Goal: Information Seeking & Learning: Check status

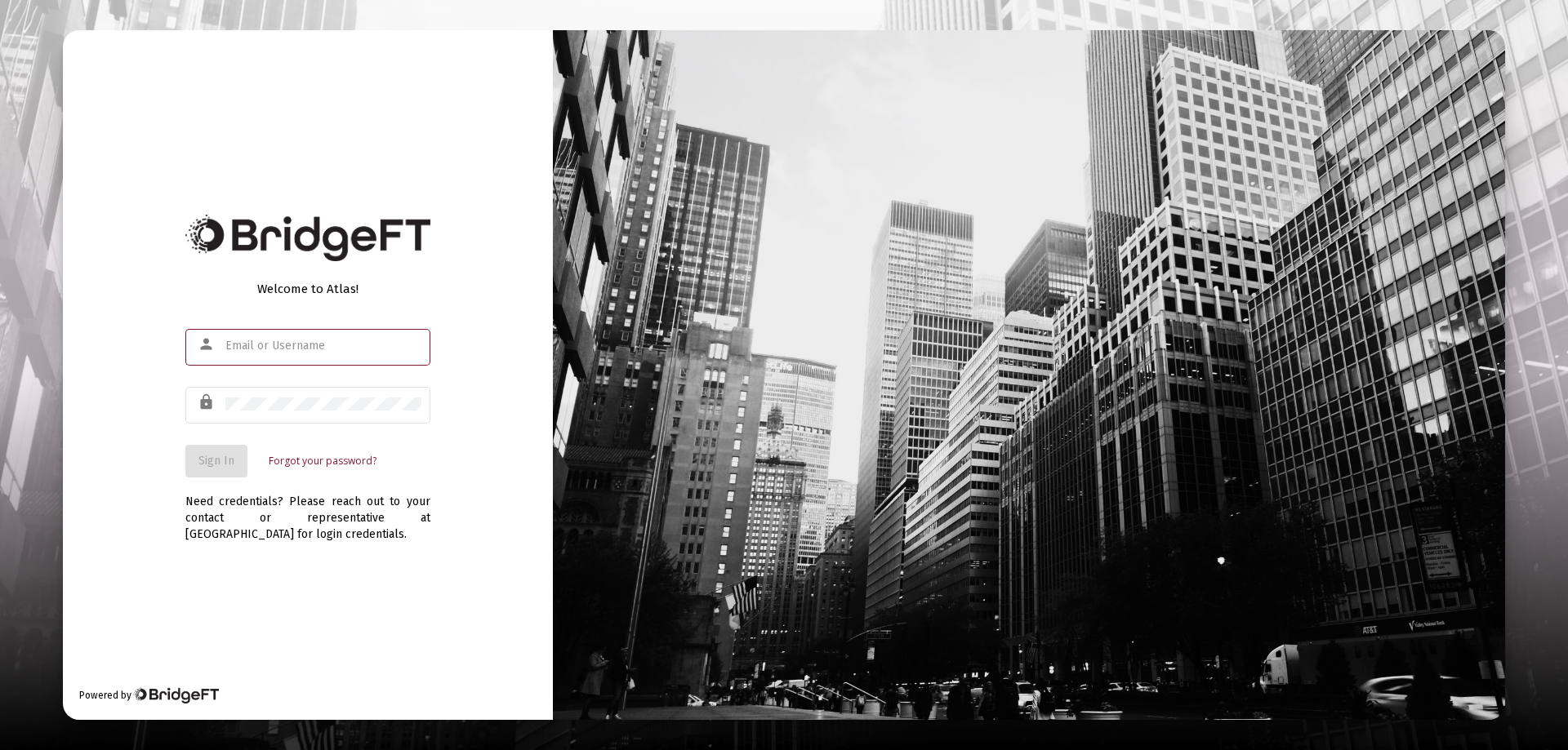
click at [254, 340] on input "text" at bounding box center [323, 345] width 196 height 13
type input "[PERSON_NAME][EMAIL_ADDRESS][DOMAIN_NAME]"
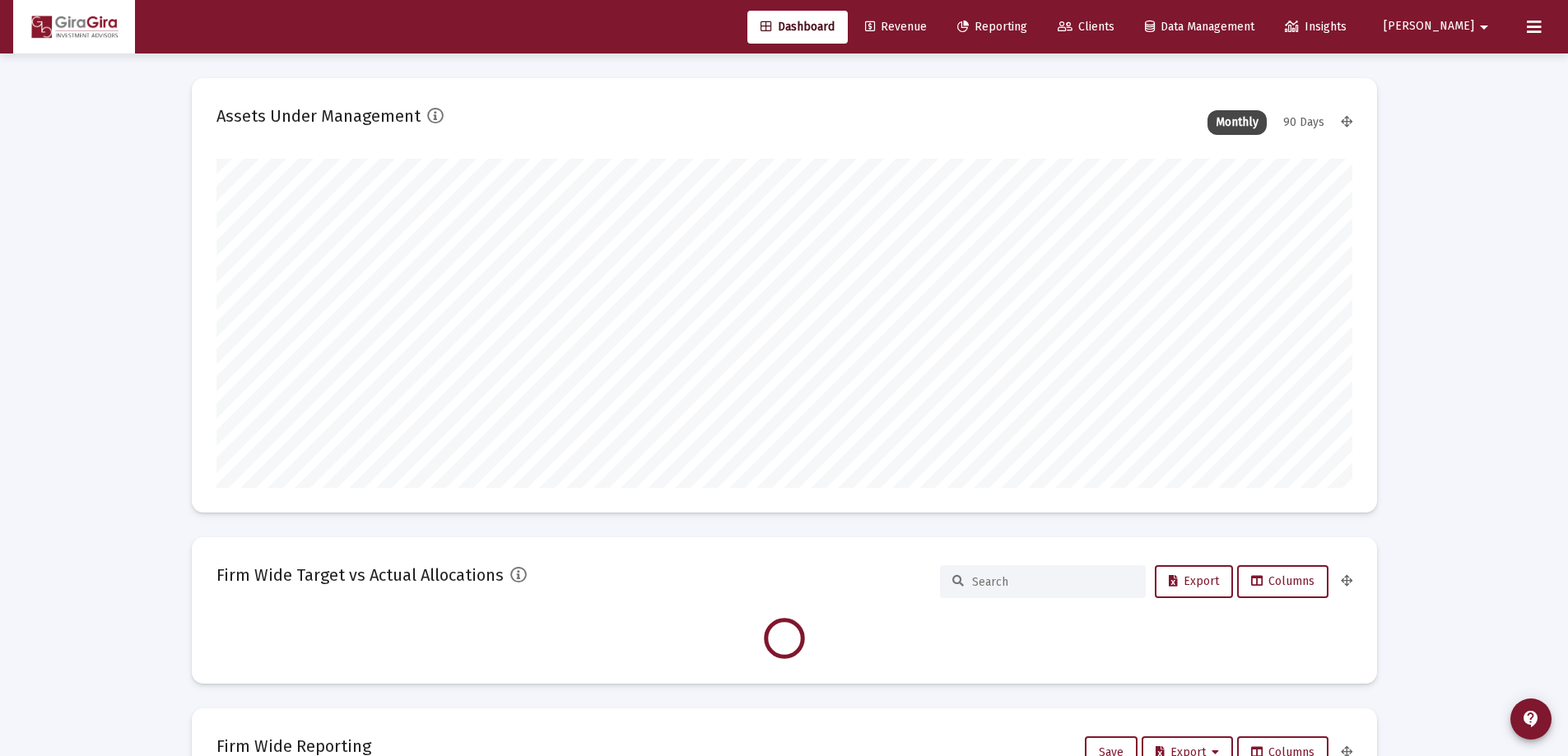
scroll to position [329, 612]
type input "[DATE]"
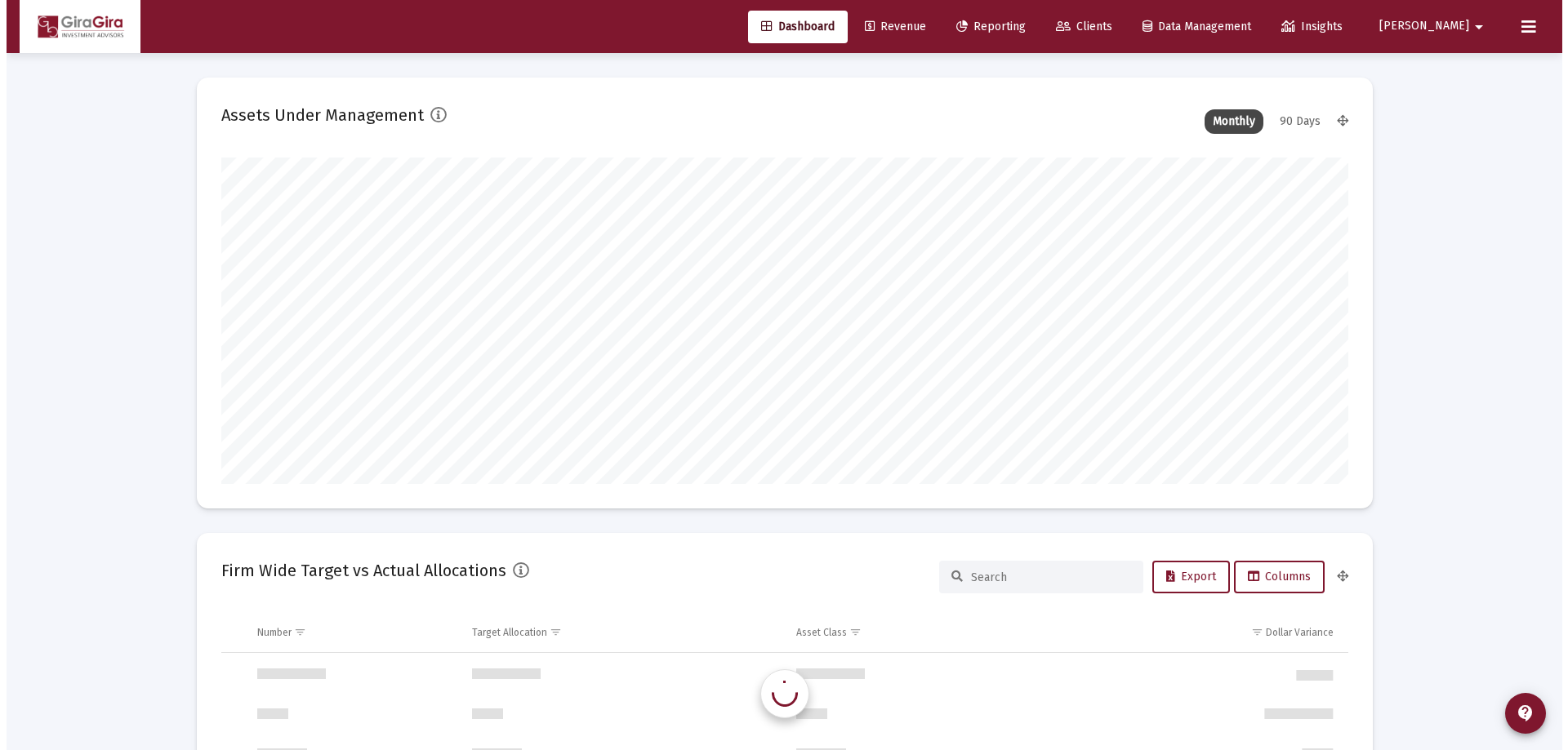
scroll to position [1568, 0]
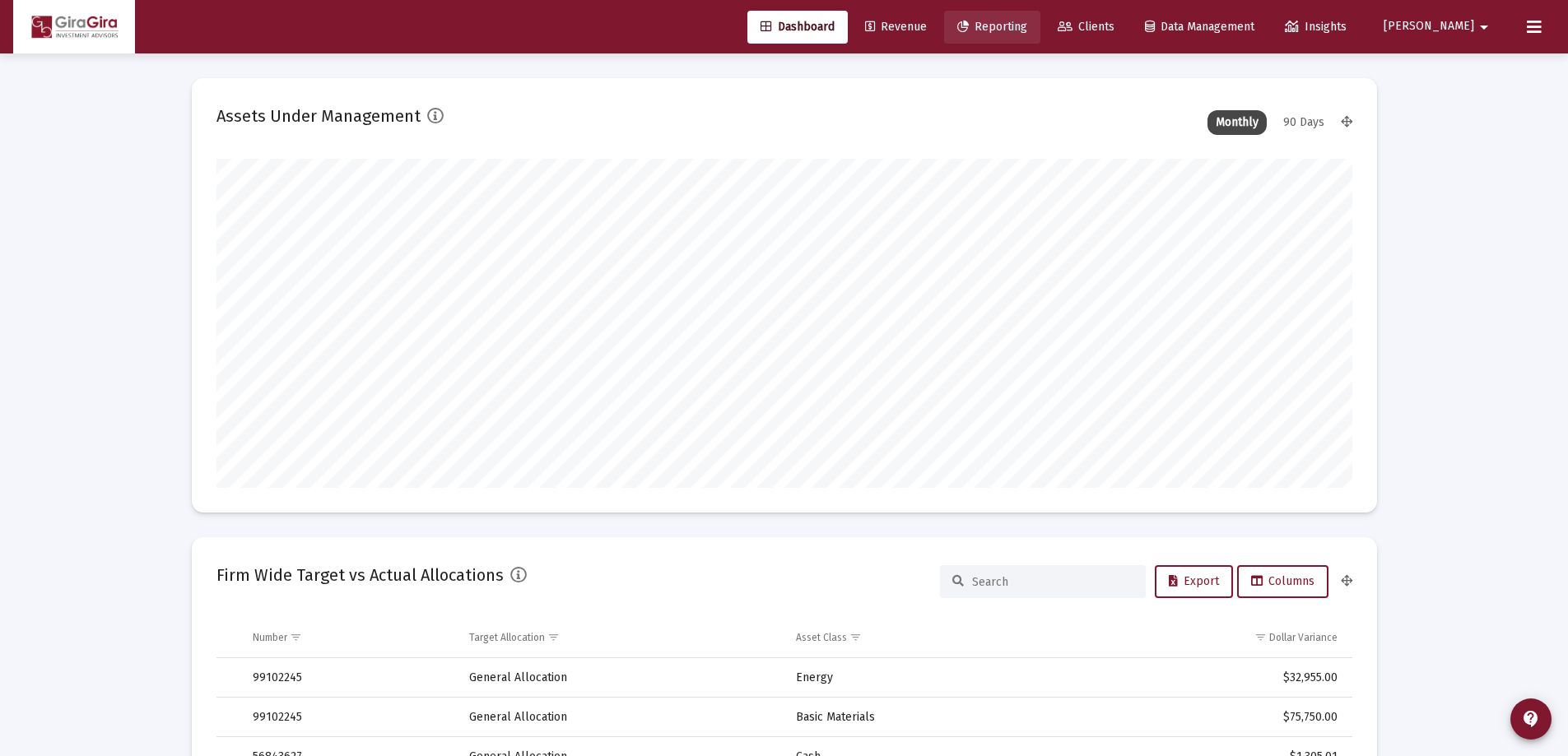
click at [1028, 23] on span "Reporting" at bounding box center [992, 27] width 70 height 14
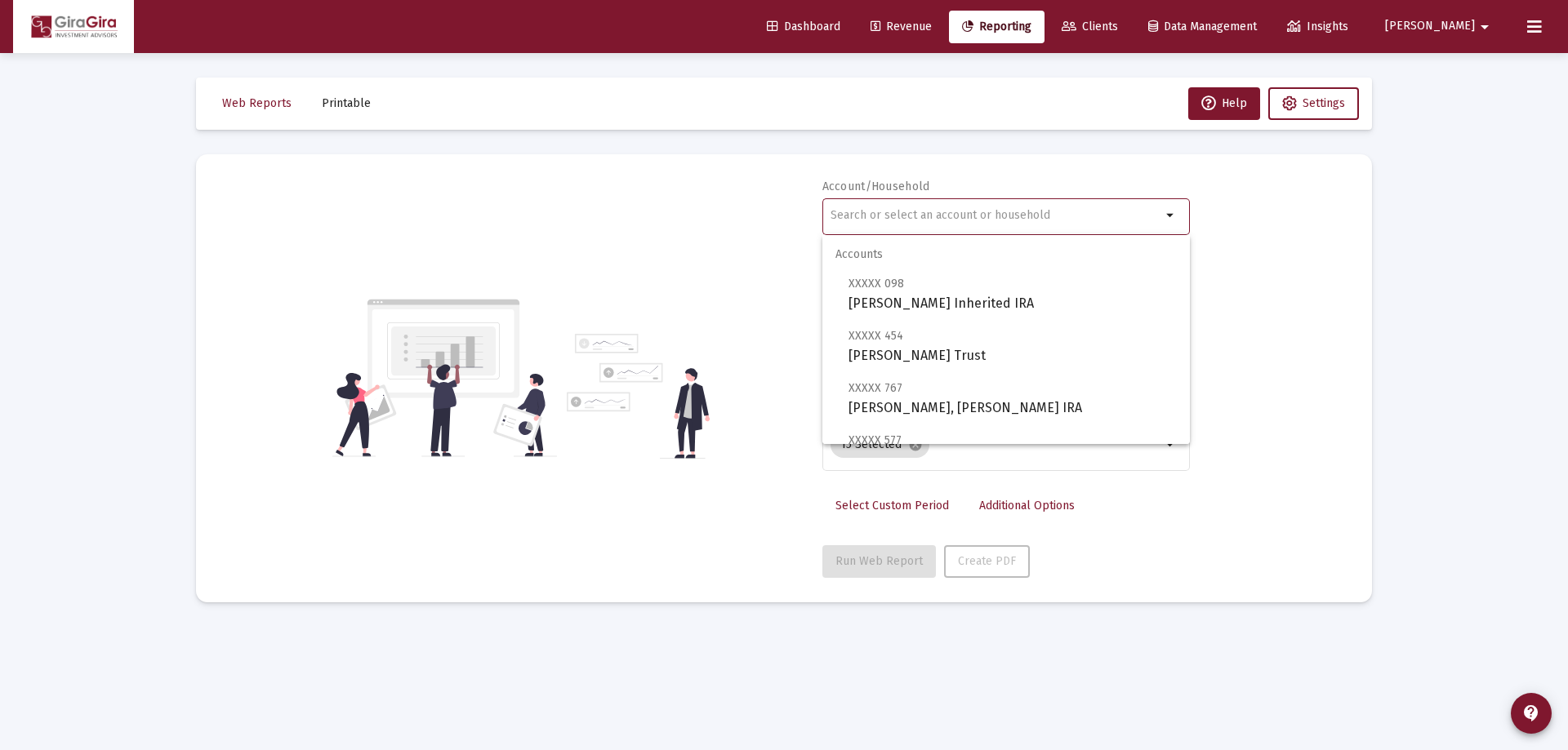
click at [877, 215] on input "text" at bounding box center [995, 215] width 331 height 13
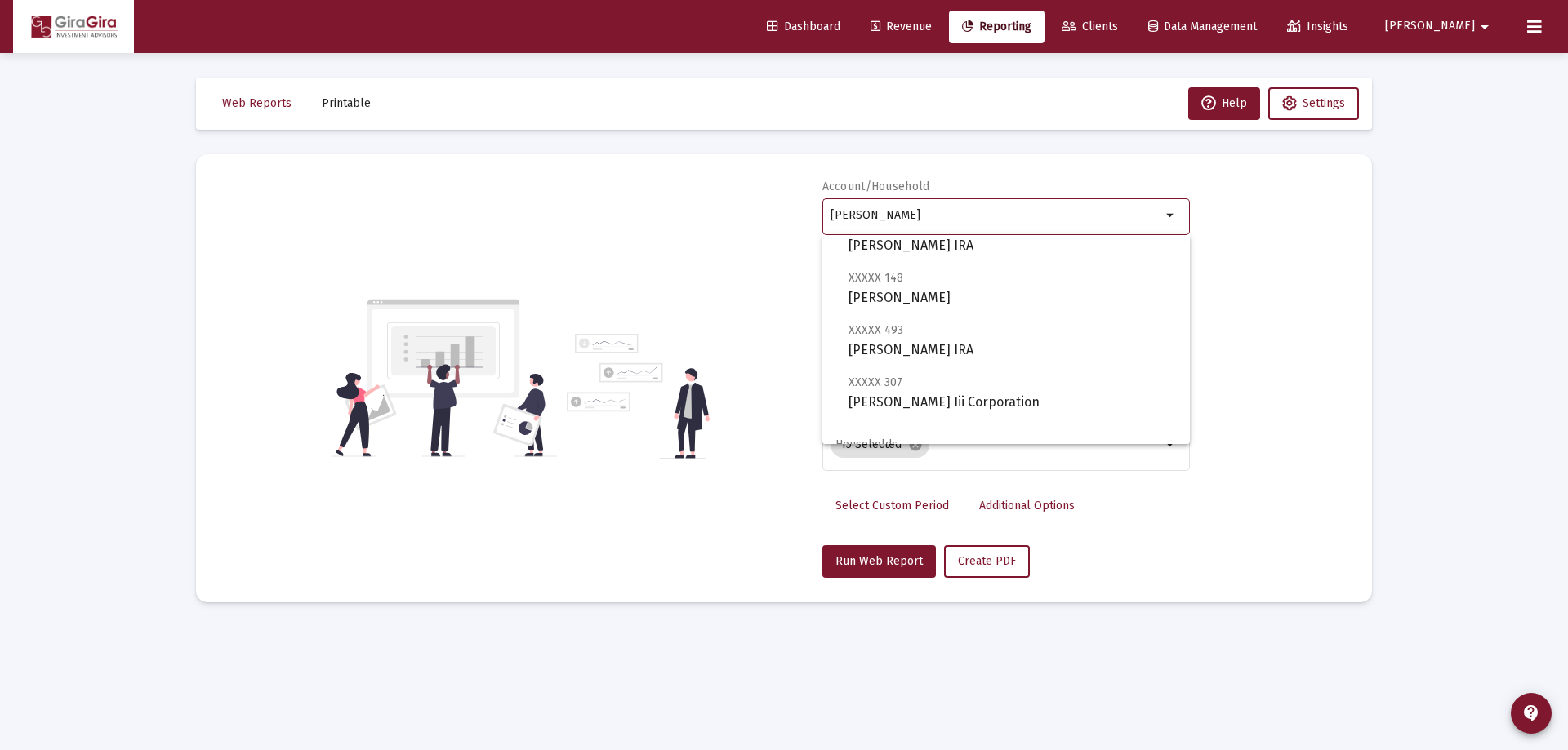
scroll to position [653, 0]
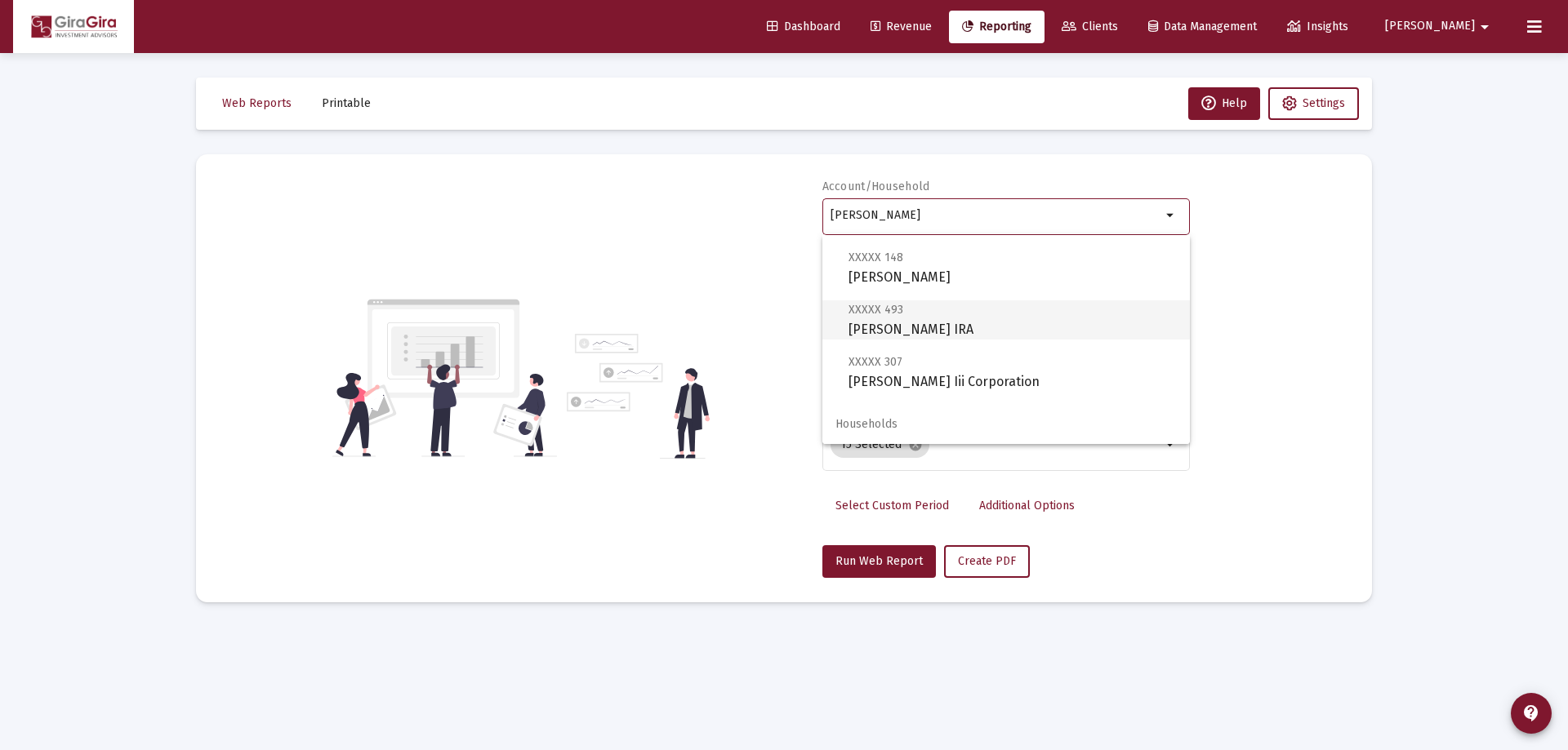
click at [921, 320] on span "XXXXX 493 [PERSON_NAME] IRA" at bounding box center [1012, 320] width 329 height 40
type input "[PERSON_NAME] IRA"
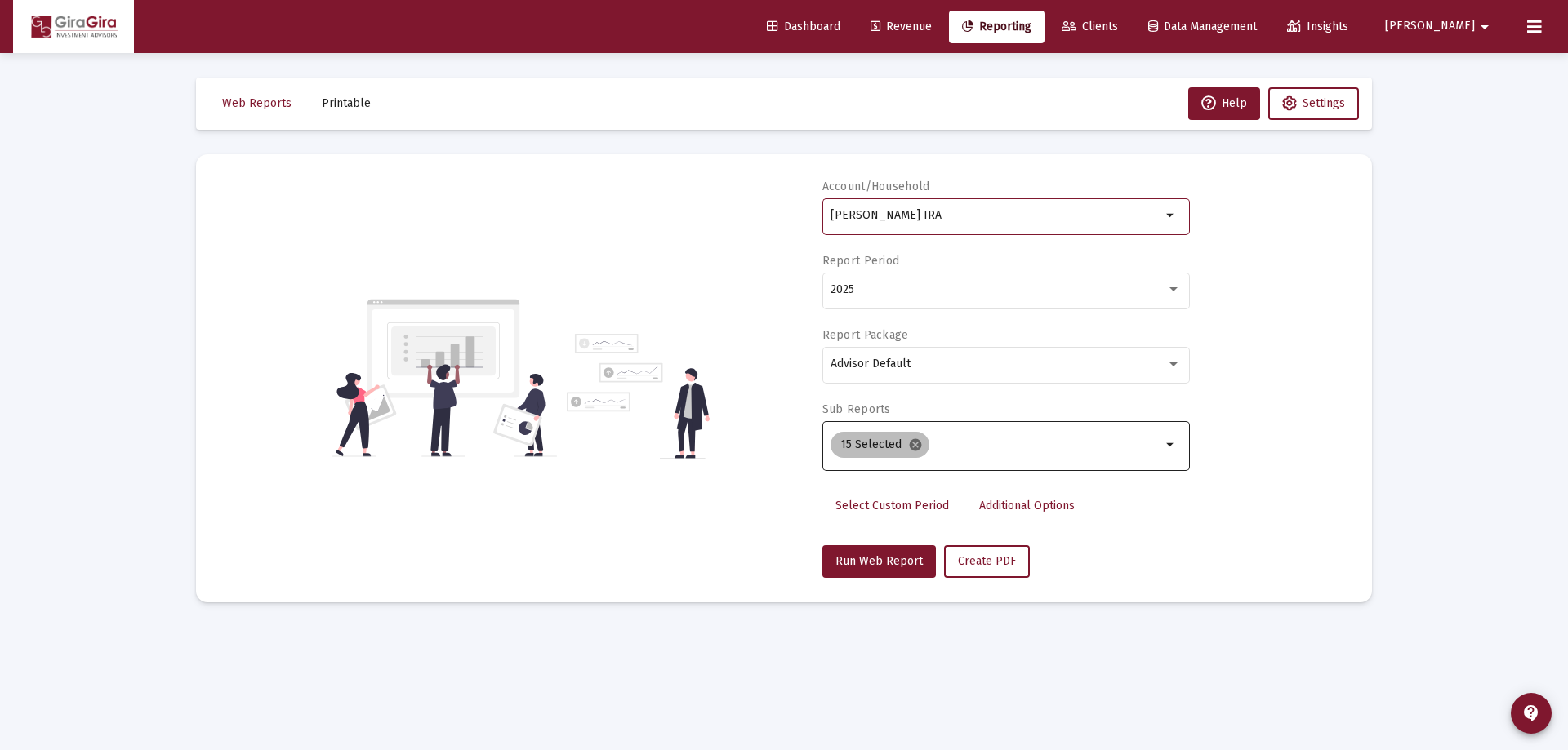
click at [916, 442] on mat-icon "cancel" at bounding box center [915, 444] width 15 height 15
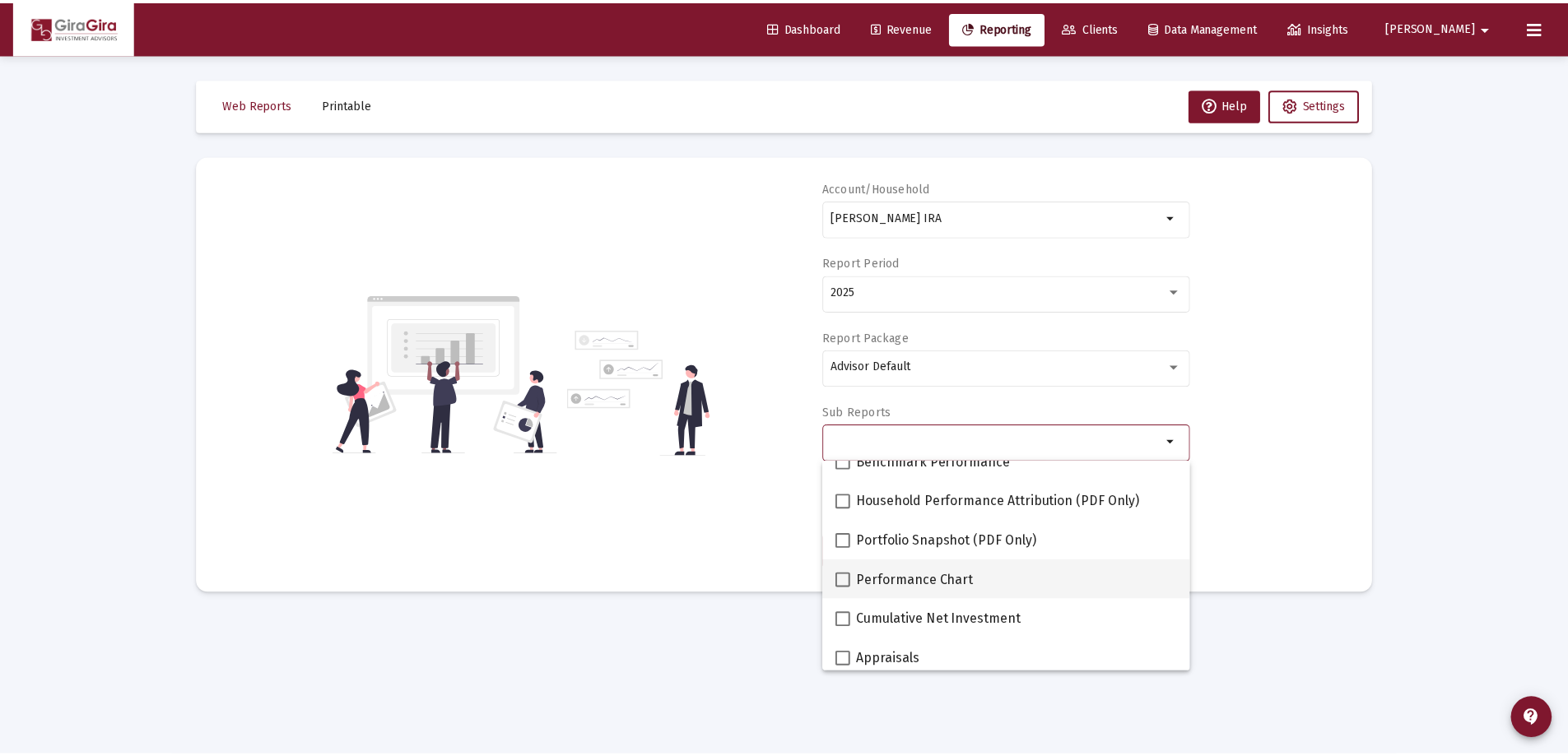
scroll to position [164, 0]
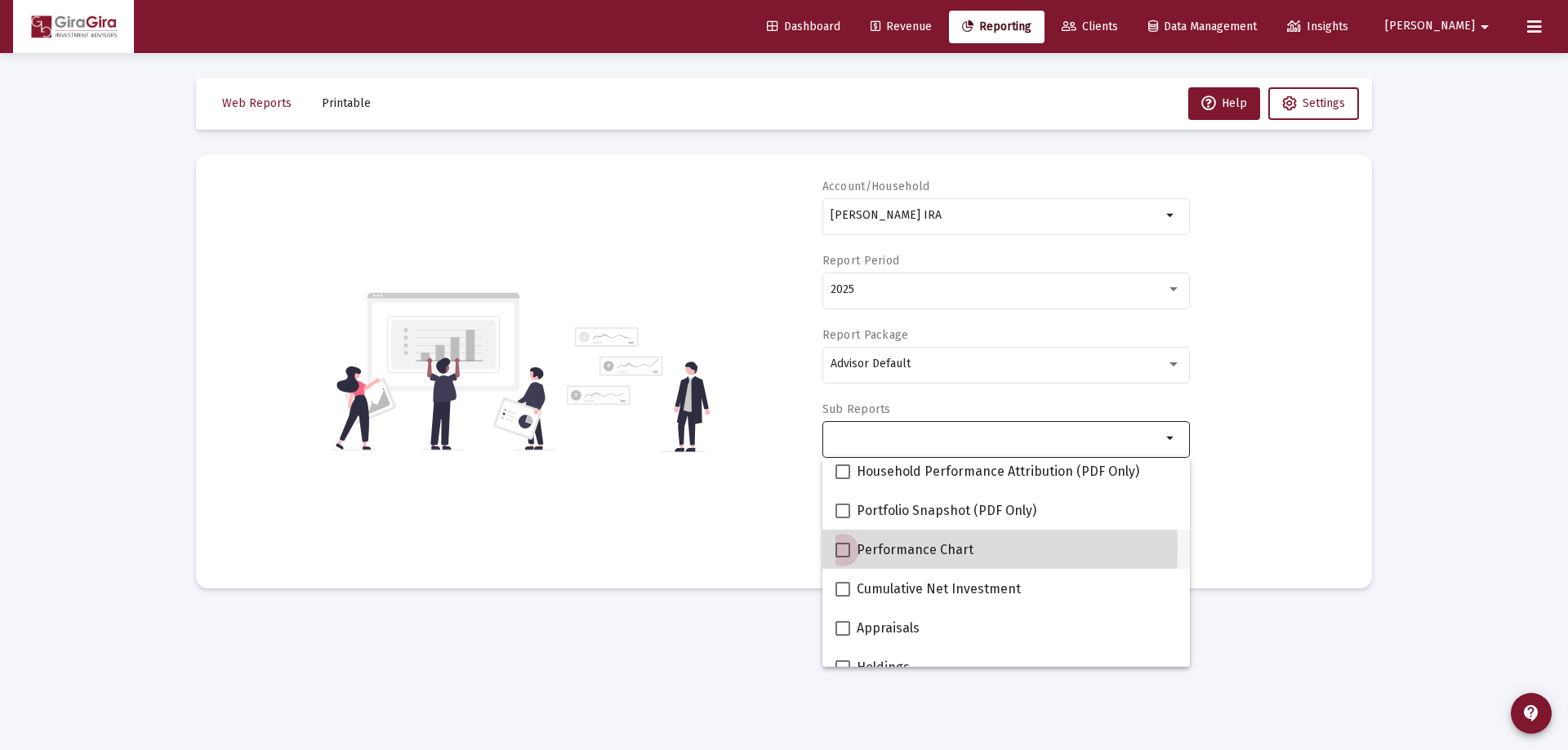
click at [850, 551] on span at bounding box center [842, 550] width 15 height 15
click at [843, 558] on input "Performance Chart" at bounding box center [842, 558] width 1 height 1
checkbox input "true"
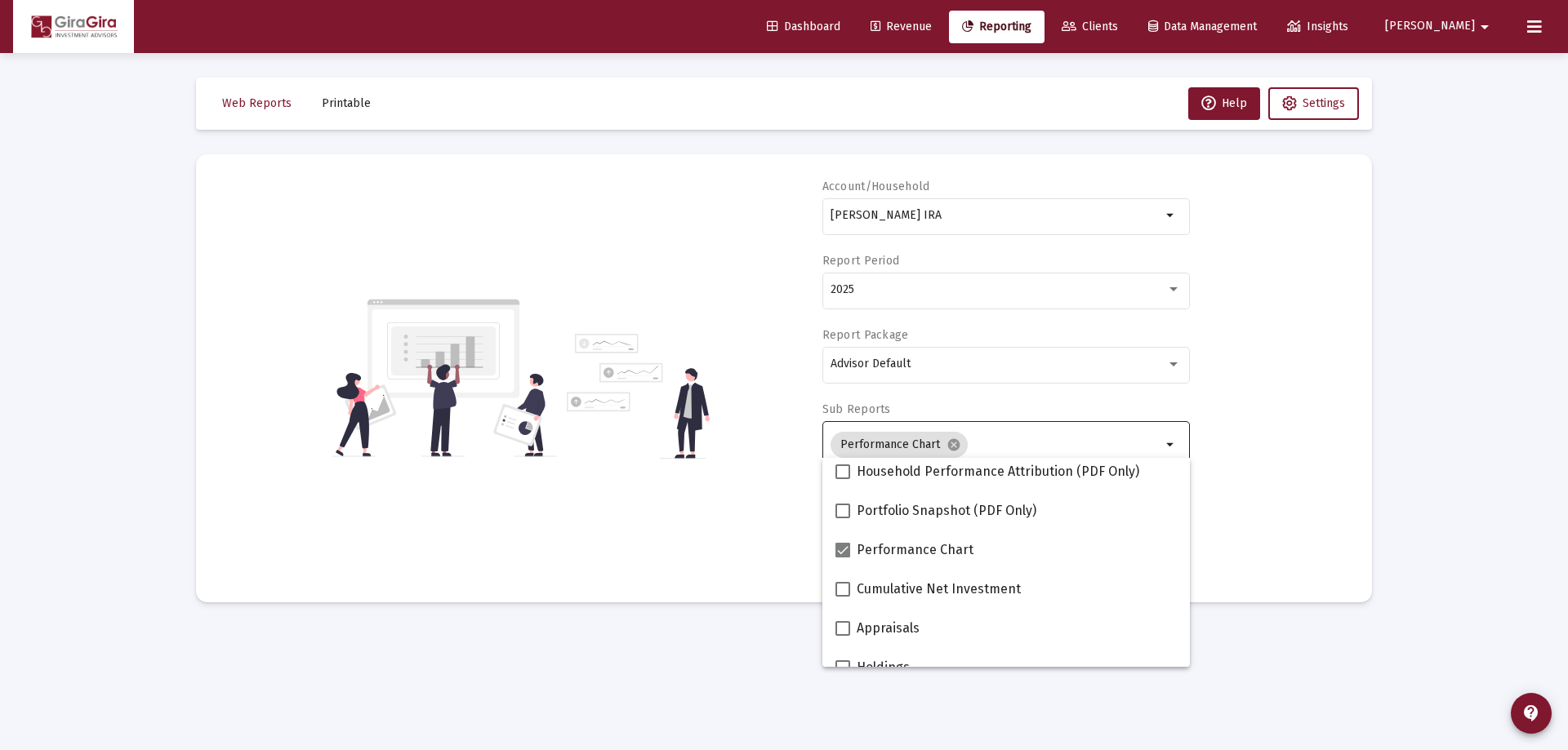
click at [1252, 485] on div "Account/Household [PERSON_NAME] IRA arrow_drop_down Report Period 2025 Report P…" at bounding box center [784, 378] width 1127 height 400
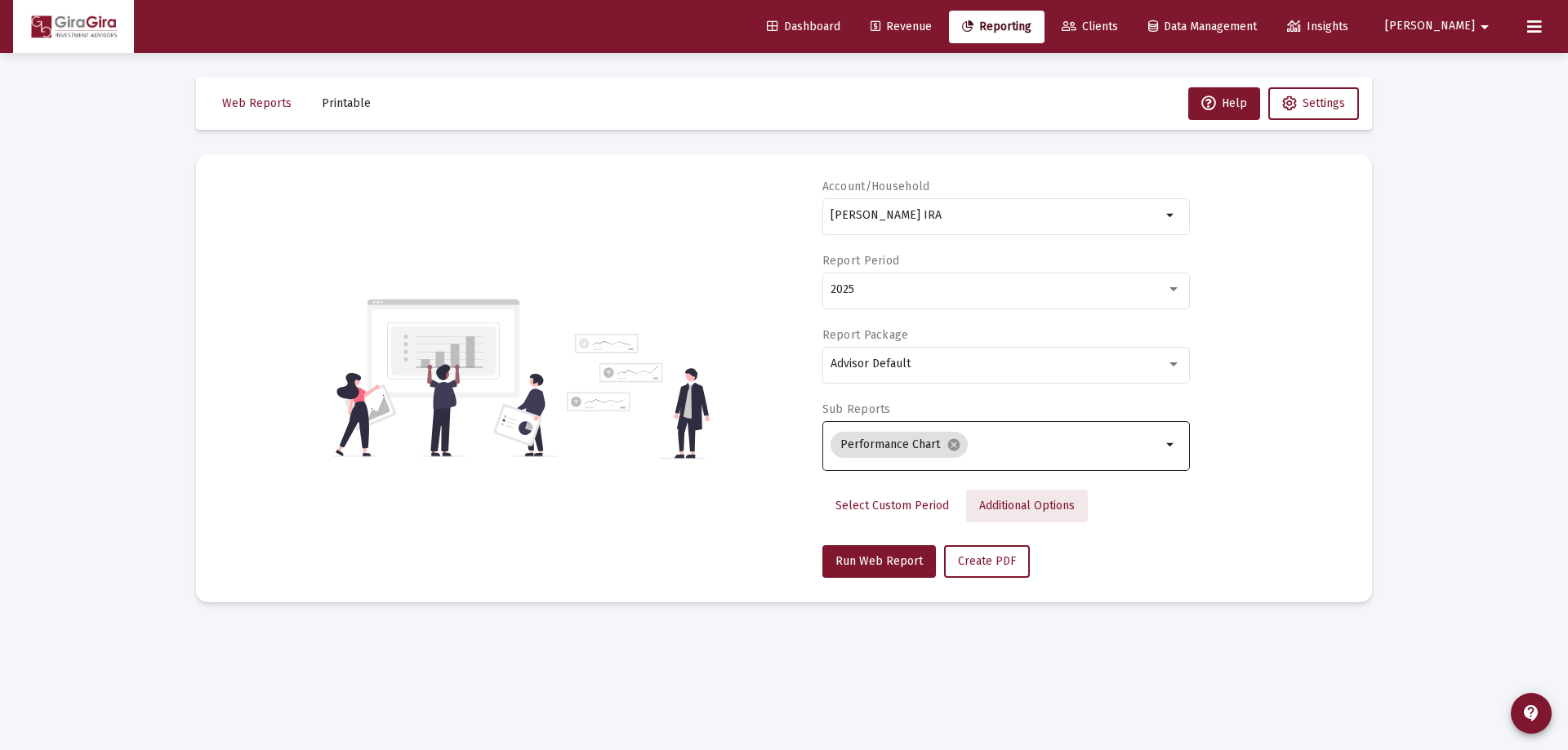
click at [1022, 508] on span "Additional Options" at bounding box center [1026, 506] width 96 height 14
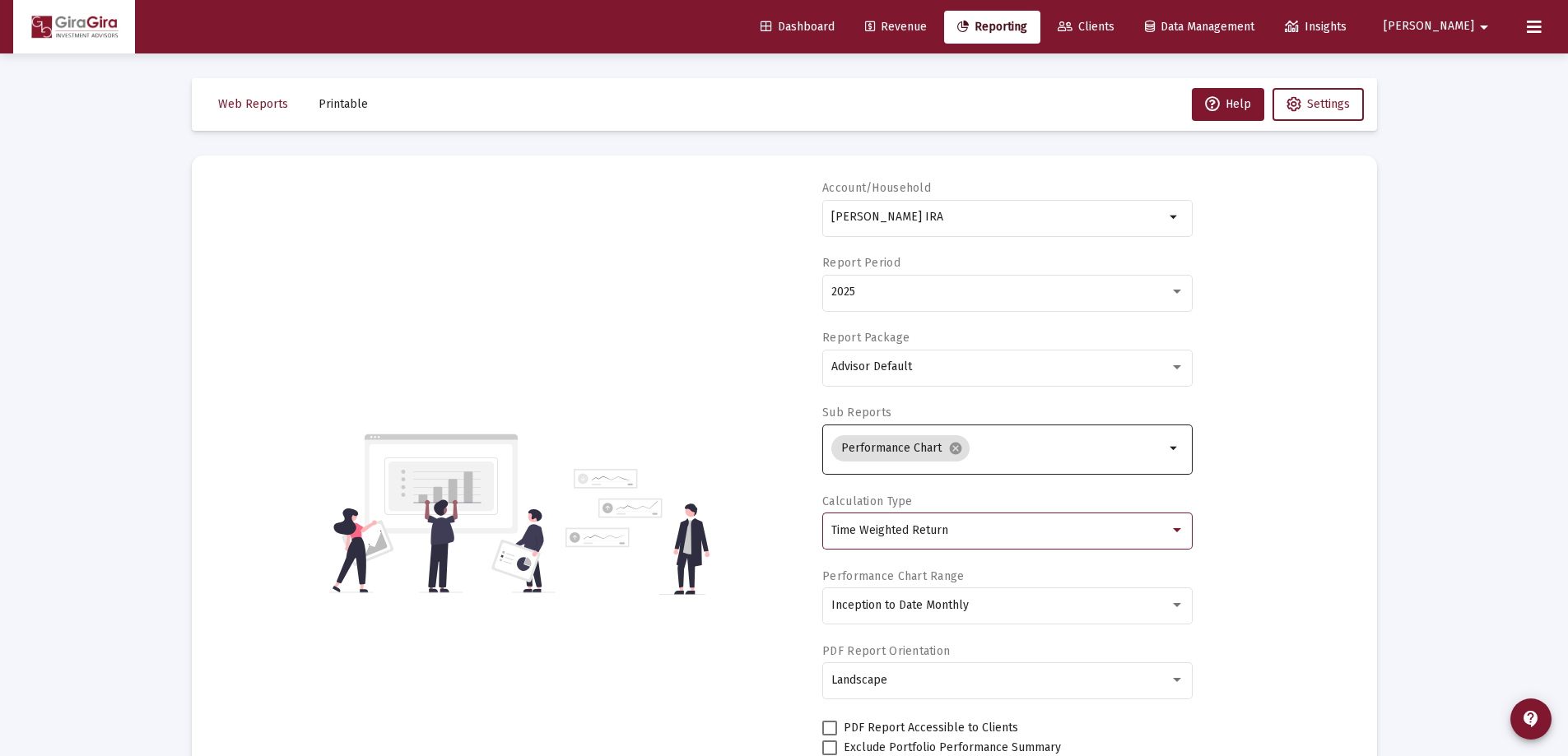
click at [918, 525] on span "Time Weighted Return" at bounding box center [889, 530] width 116 height 14
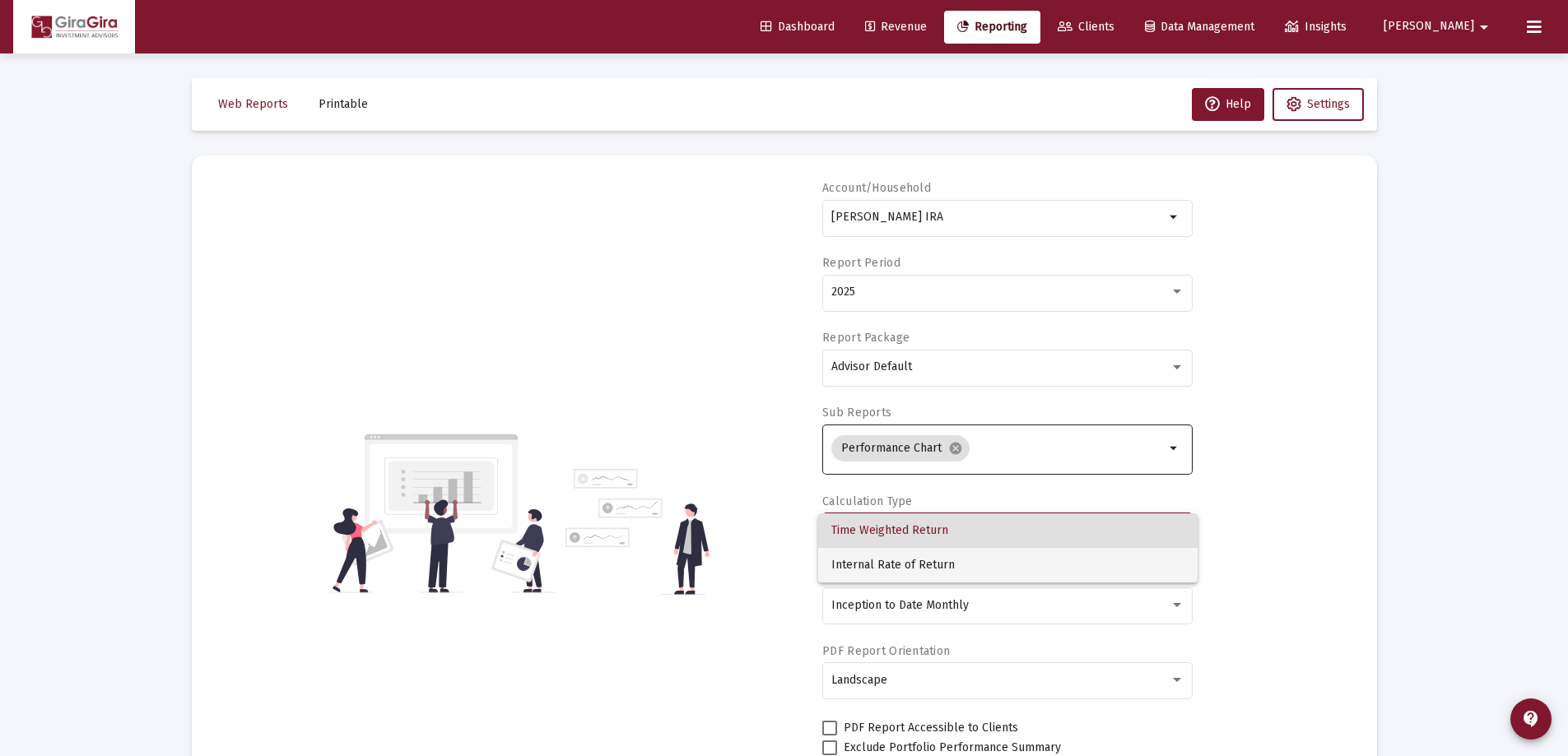
click at [904, 565] on span "Internal Rate of Return" at bounding box center [1008, 565] width 353 height 35
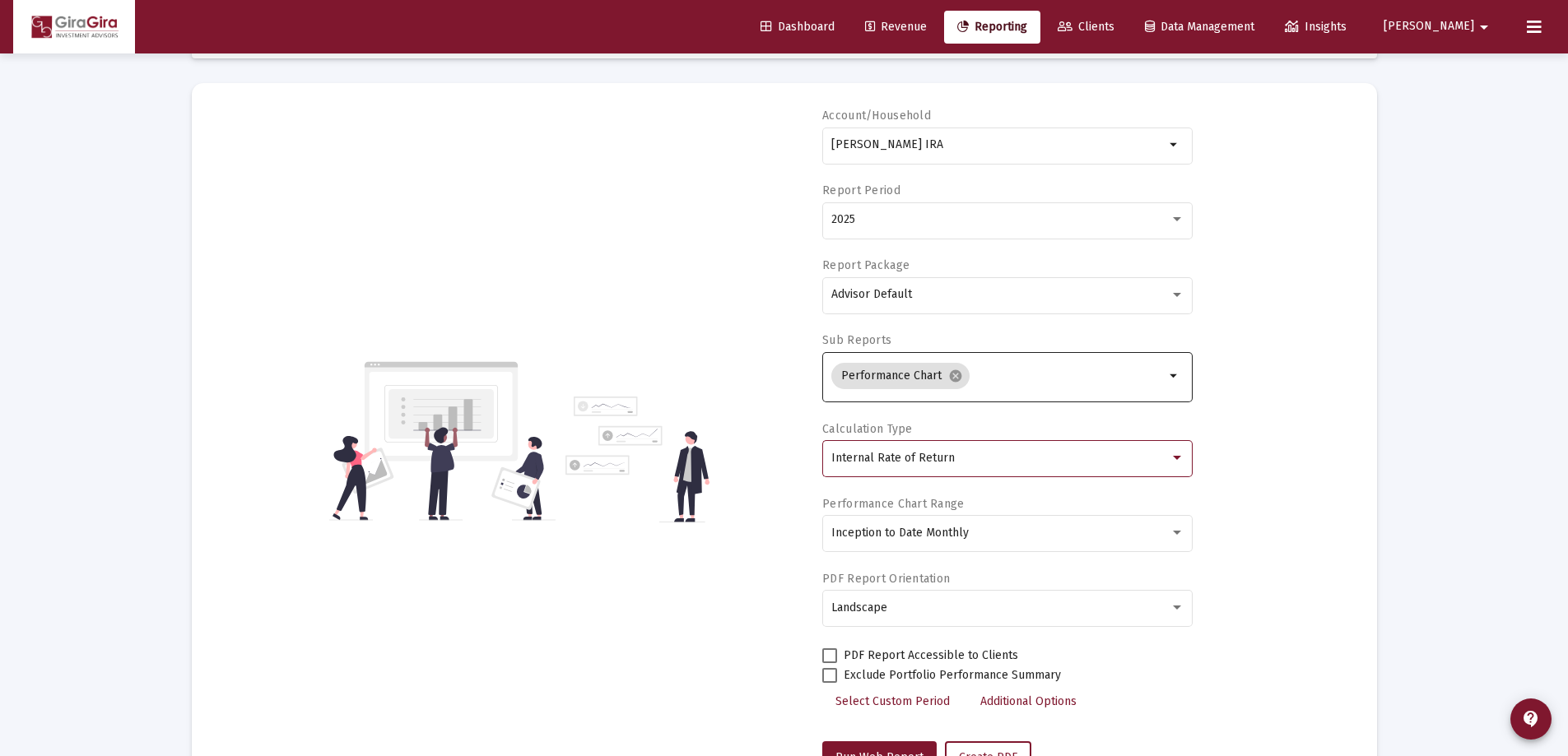
scroll to position [140, 0]
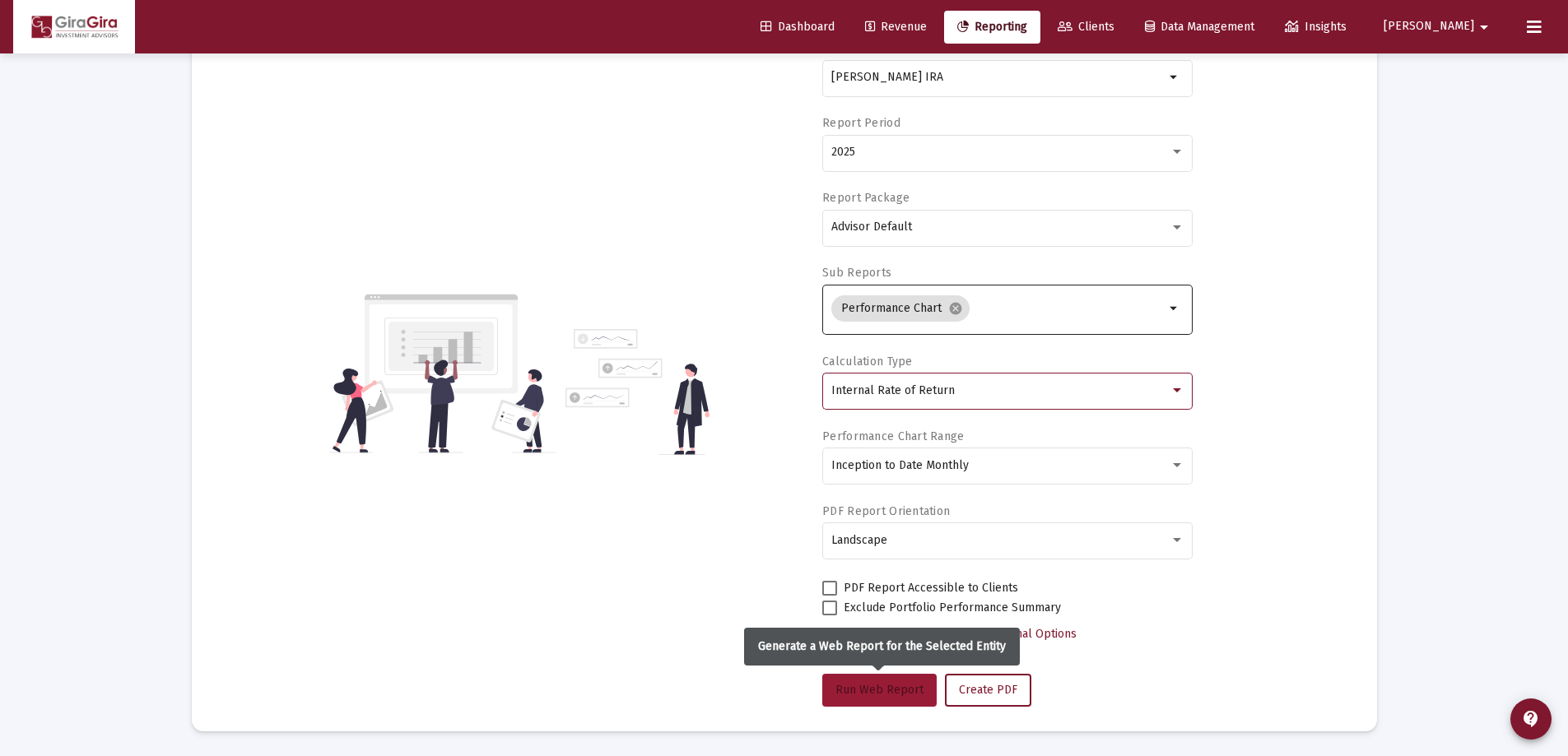
click at [859, 684] on span "Run Web Report" at bounding box center [880, 690] width 89 height 14
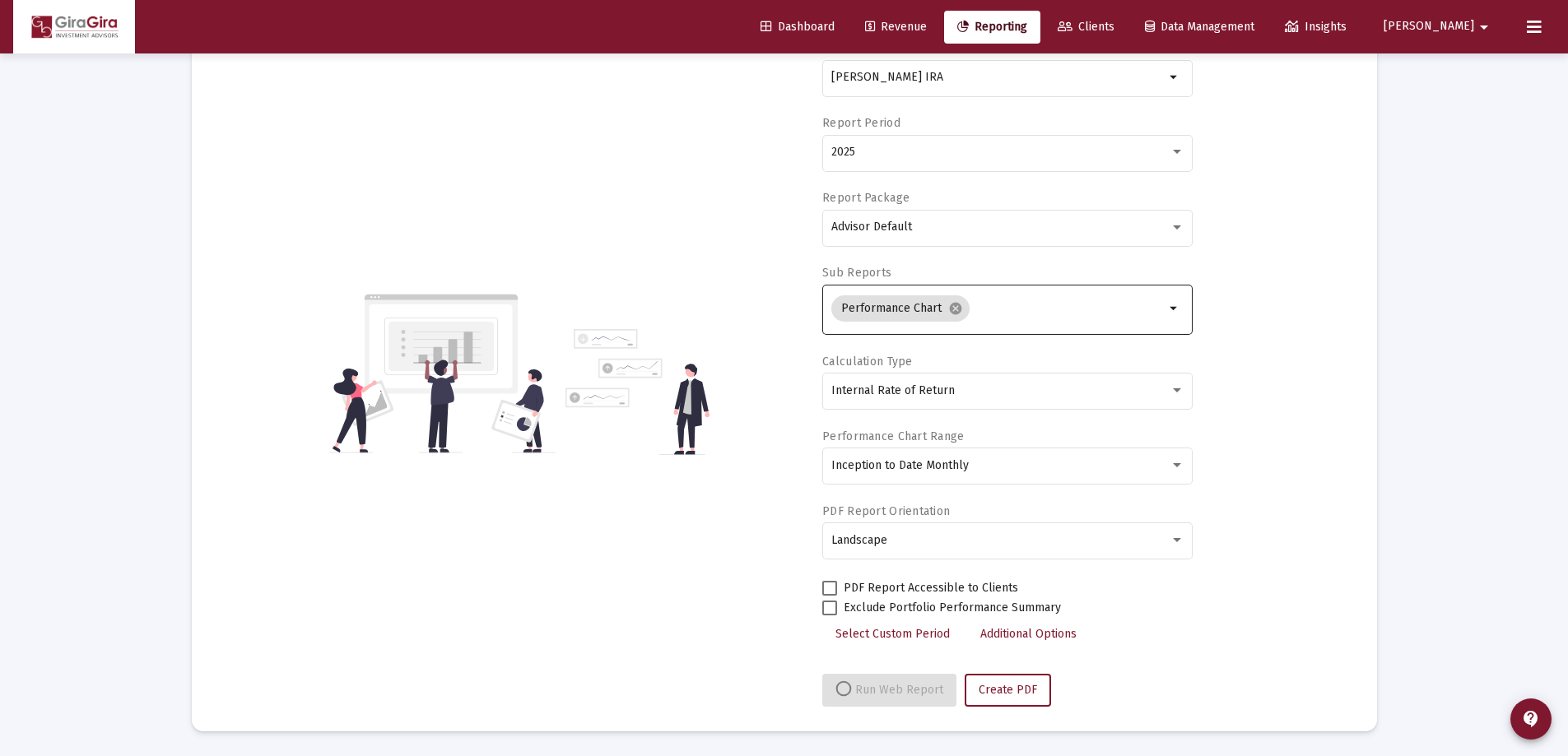
select select "View all"
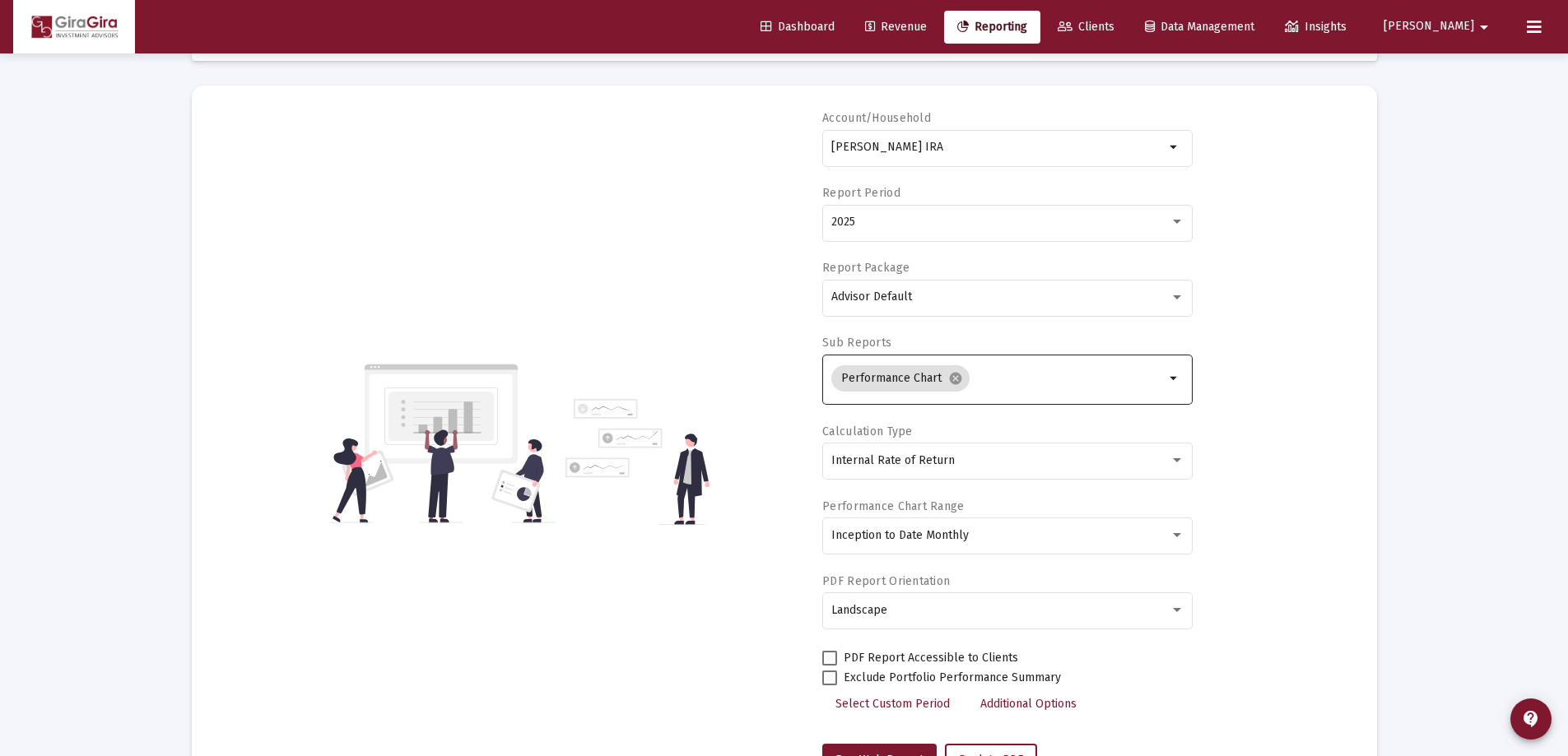
scroll to position [0, 0]
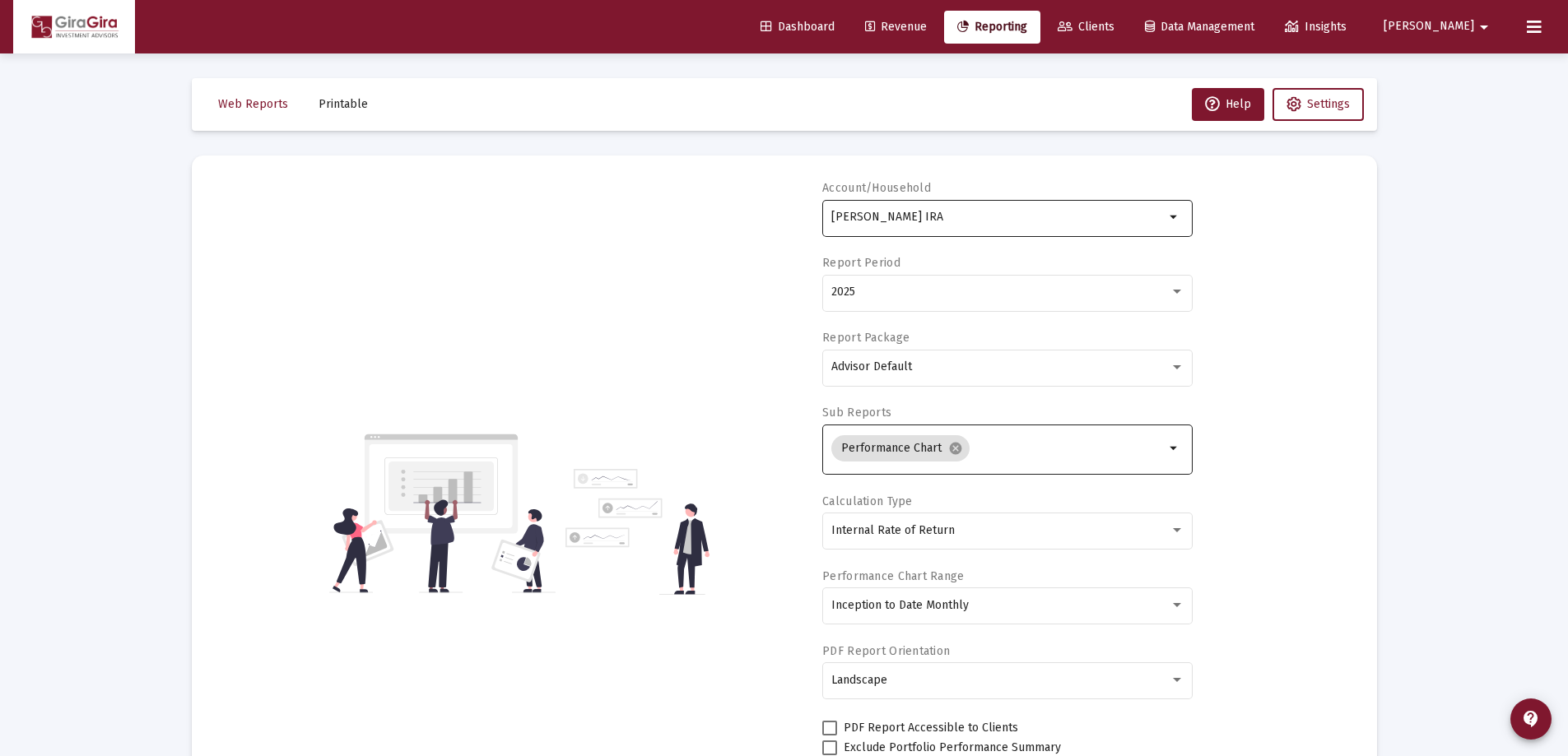
click at [876, 217] on input "[PERSON_NAME] IRA" at bounding box center [998, 217] width 333 height 13
drag, startPoint x: 832, startPoint y: 216, endPoint x: 1094, endPoint y: 217, distance: 262.0
click at [1078, 217] on input "[PERSON_NAME] IRA" at bounding box center [998, 217] width 333 height 13
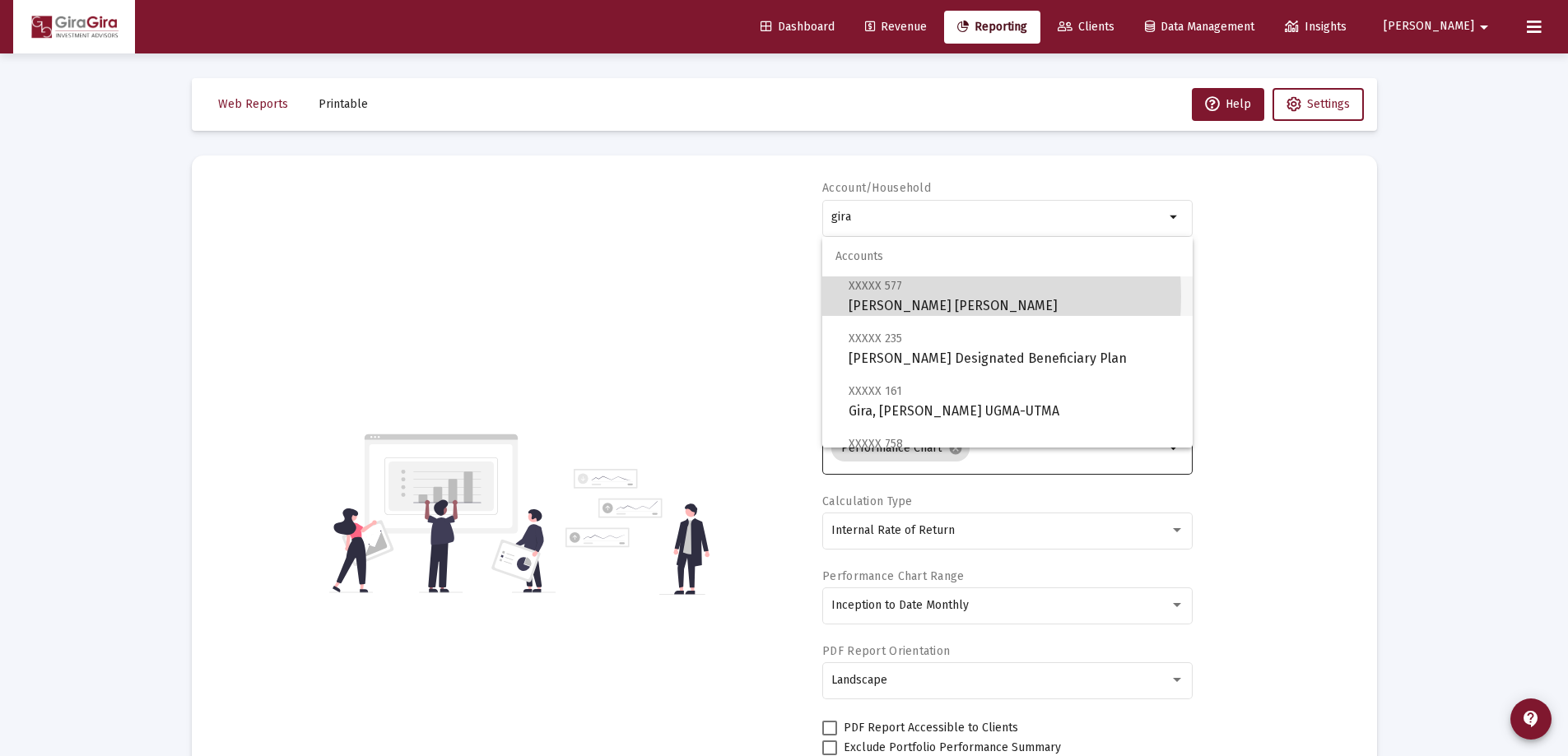
click at [872, 296] on span "XXXXX 577 [PERSON_NAME] [PERSON_NAME]" at bounding box center [1014, 295] width 331 height 41
type input "[PERSON_NAME] [PERSON_NAME]"
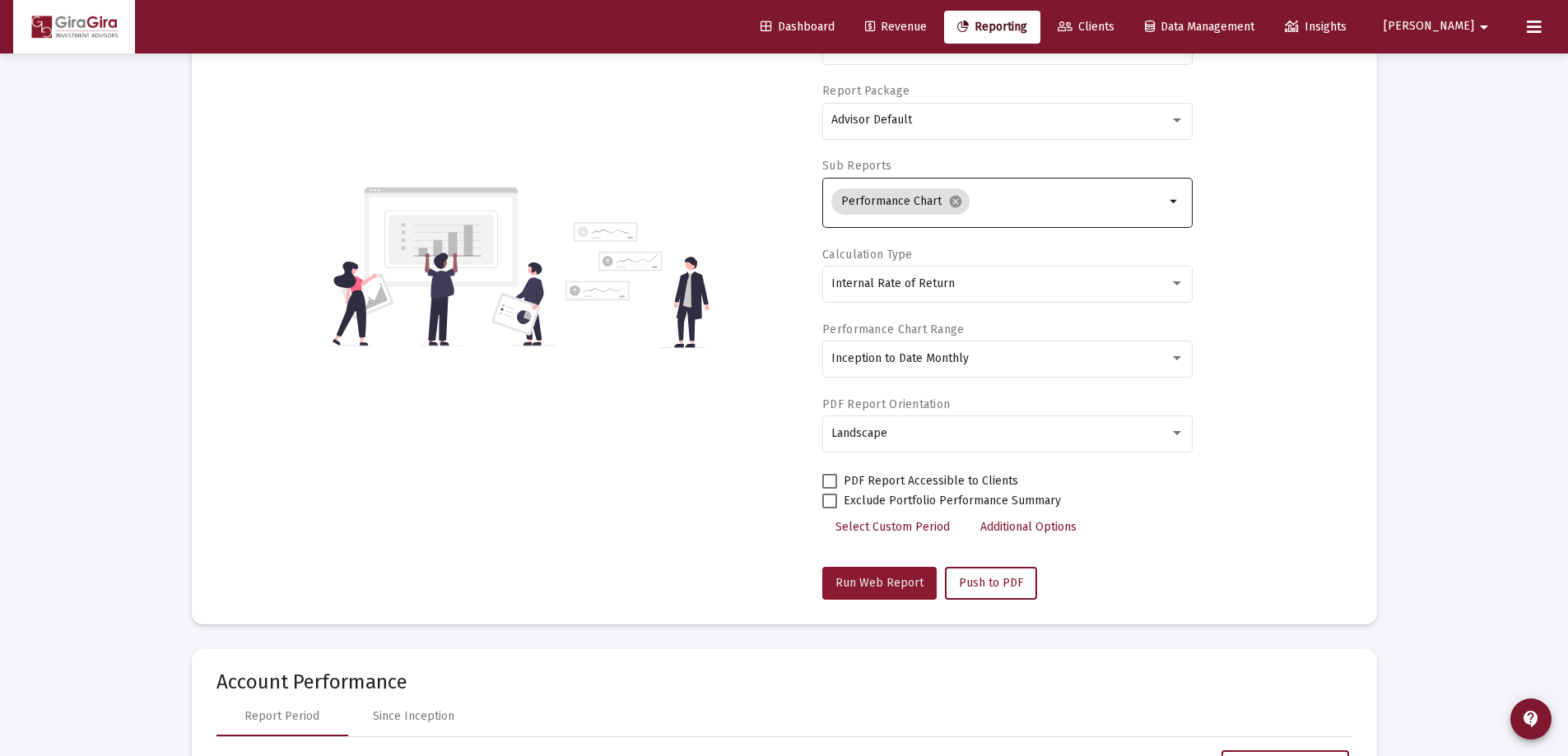
click at [903, 580] on span "Run Web Report" at bounding box center [880, 583] width 89 height 14
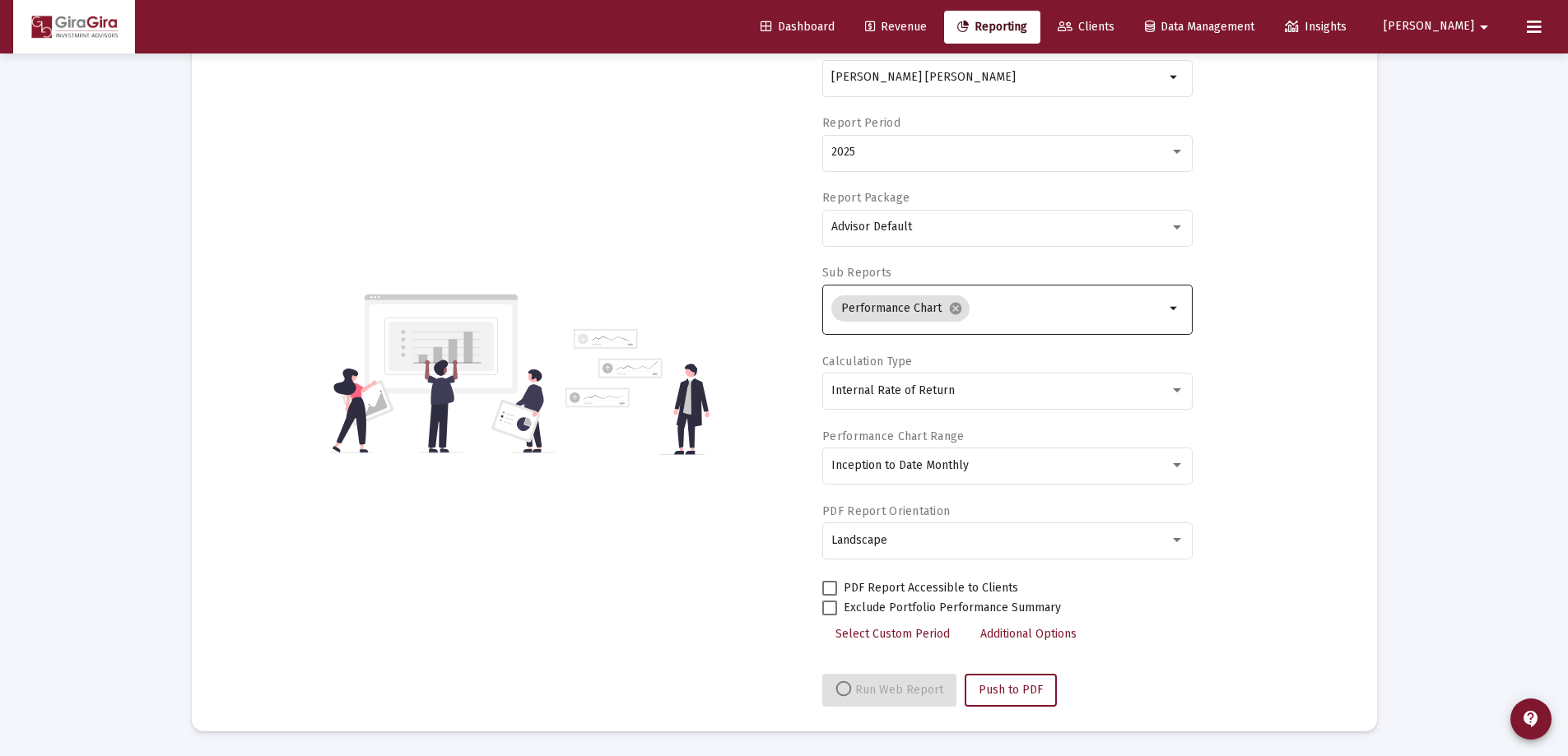
select select "View all"
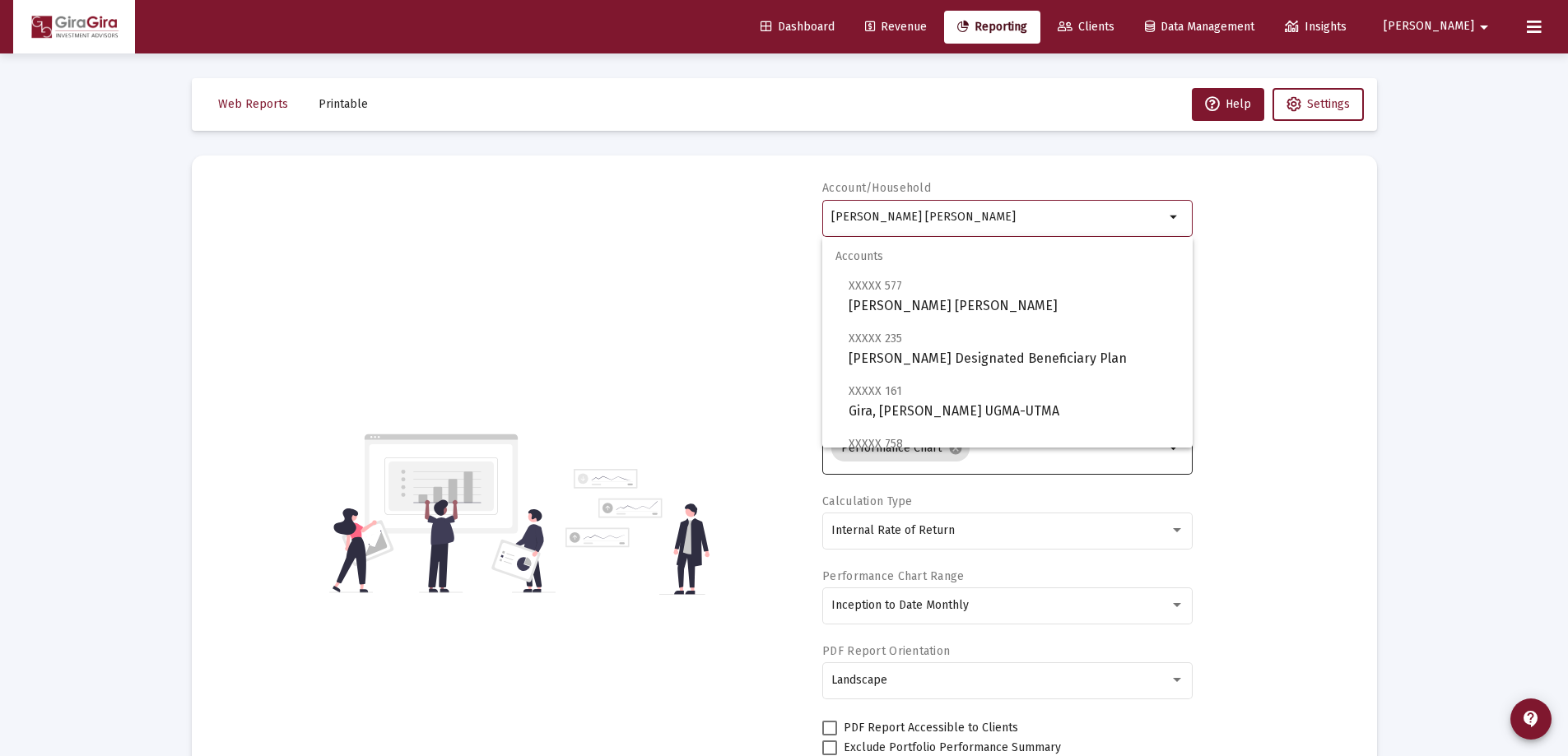
drag, startPoint x: 831, startPoint y: 214, endPoint x: 1140, endPoint y: 215, distance: 309.0
click at [1140, 215] on input "[PERSON_NAME] [PERSON_NAME]" at bounding box center [998, 217] width 333 height 13
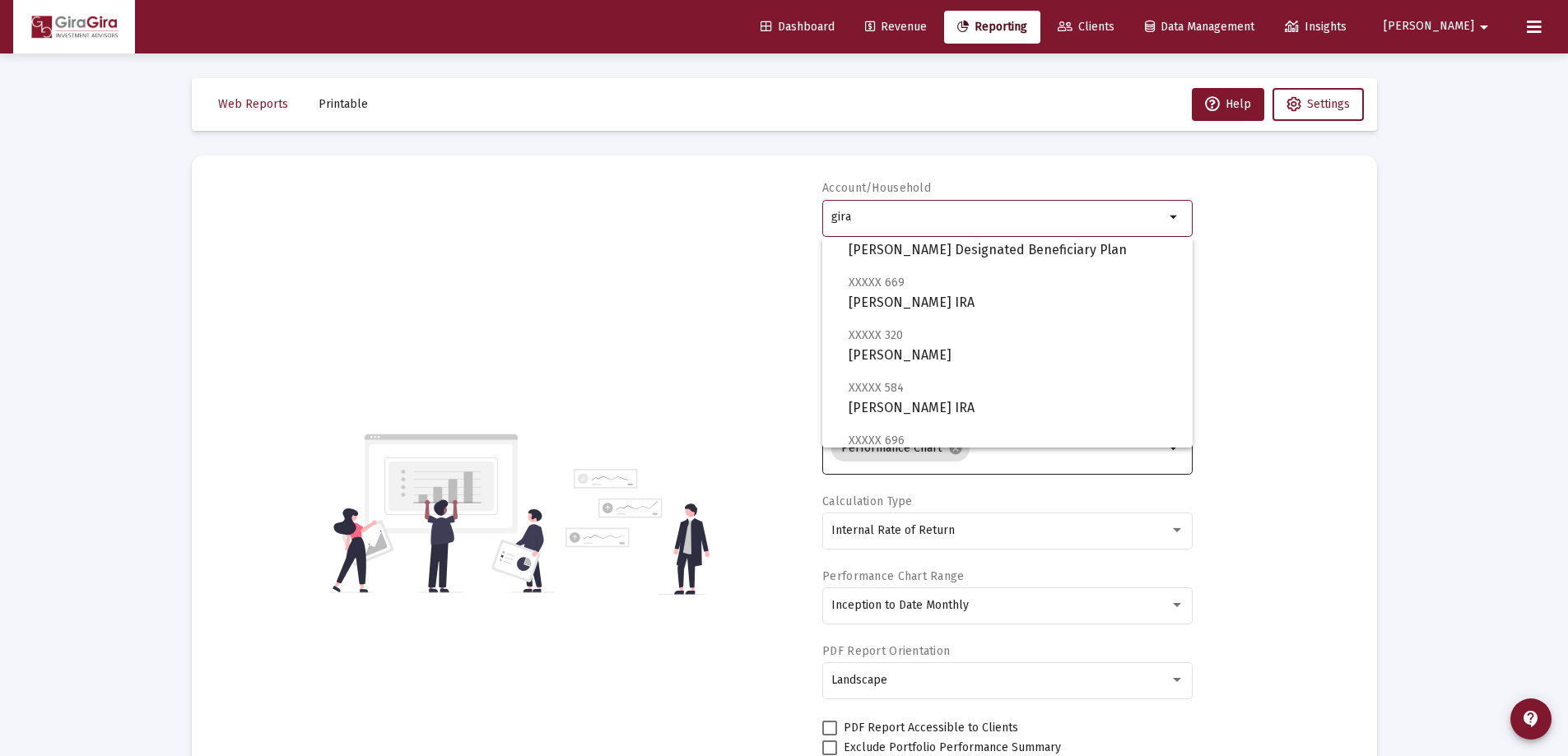
scroll to position [823, 0]
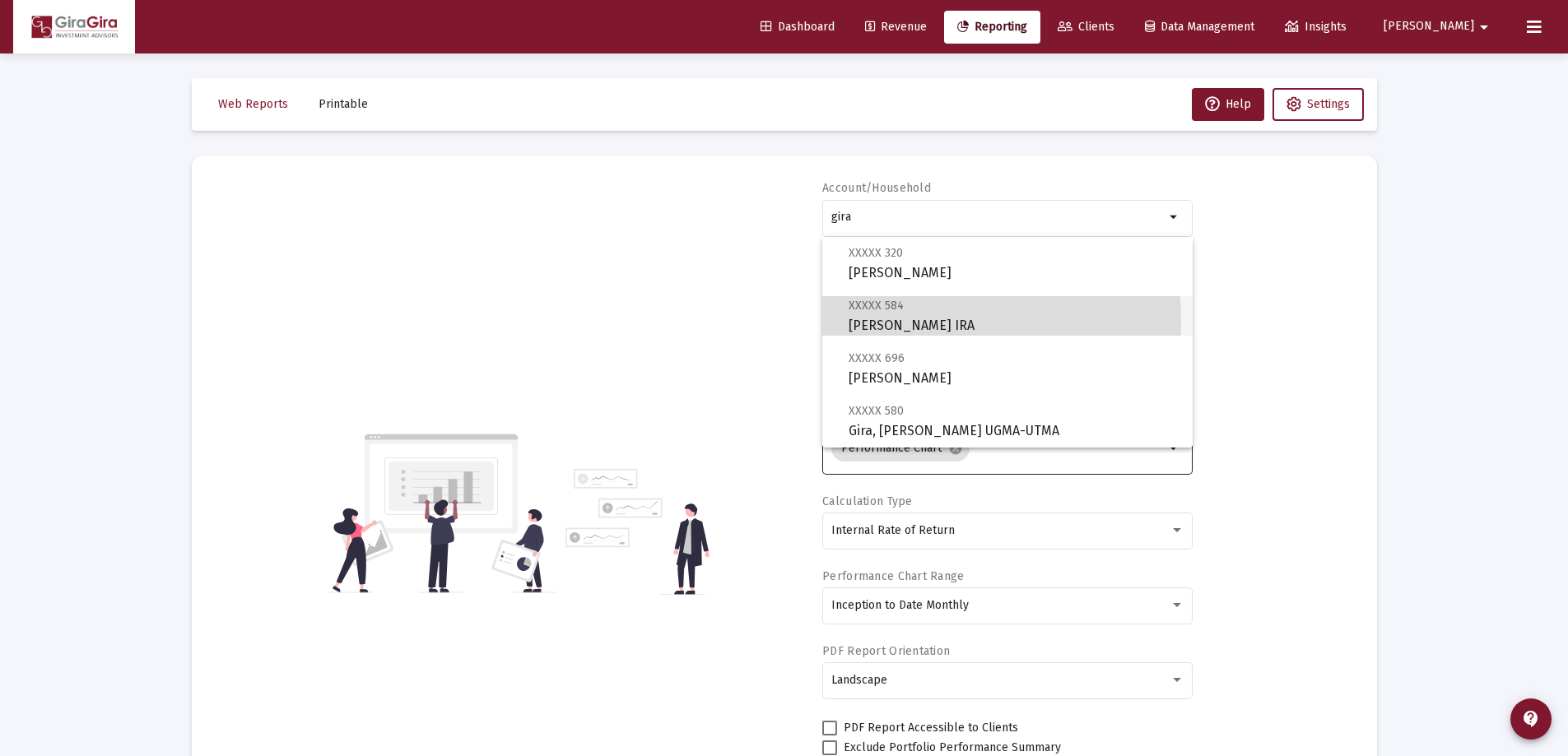
click at [918, 320] on span "XXXXX 584 [PERSON_NAME] Rollover IRA" at bounding box center [1014, 315] width 331 height 41
type input "[PERSON_NAME] IRA"
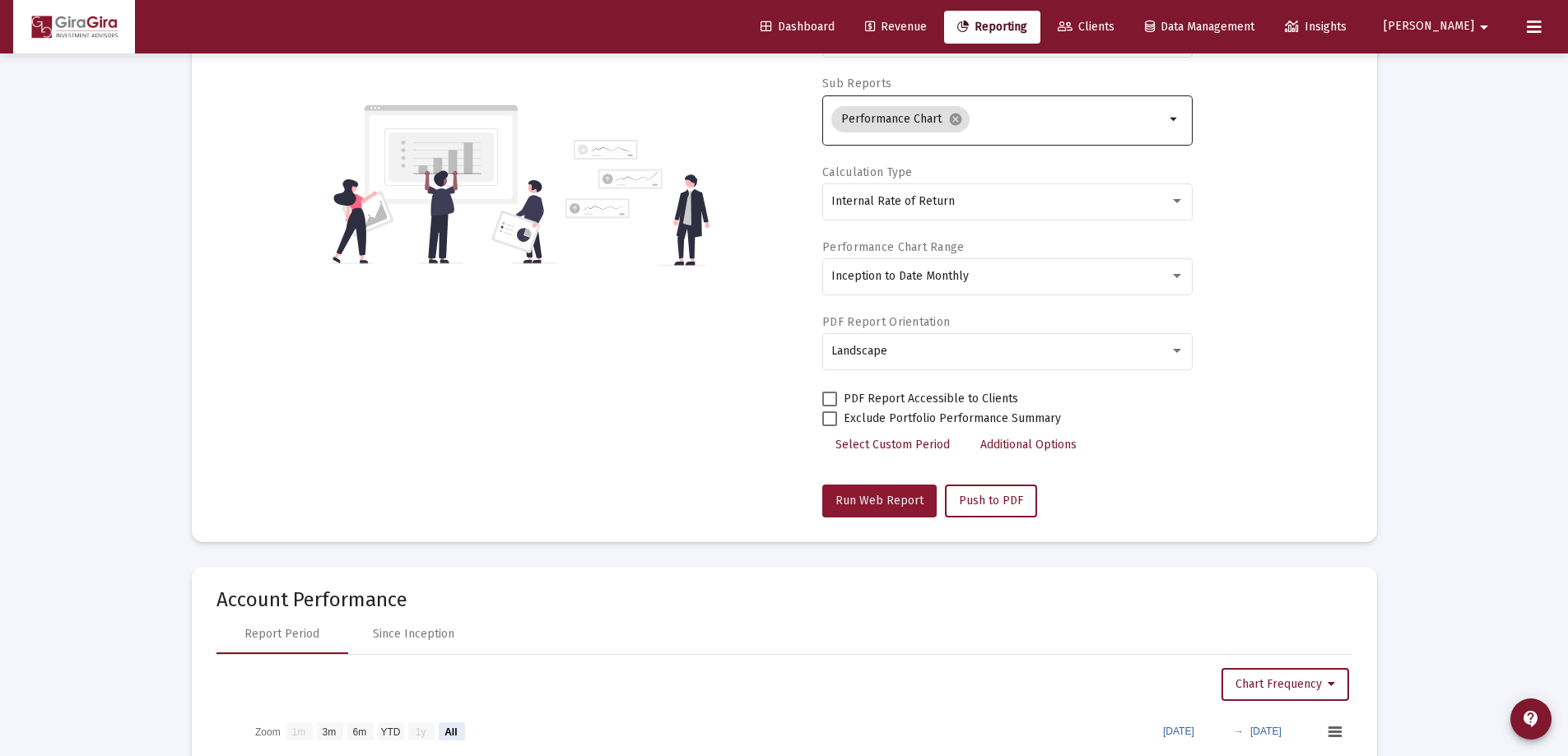
click at [922, 501] on button "Run Web Report" at bounding box center [880, 500] width 114 height 33
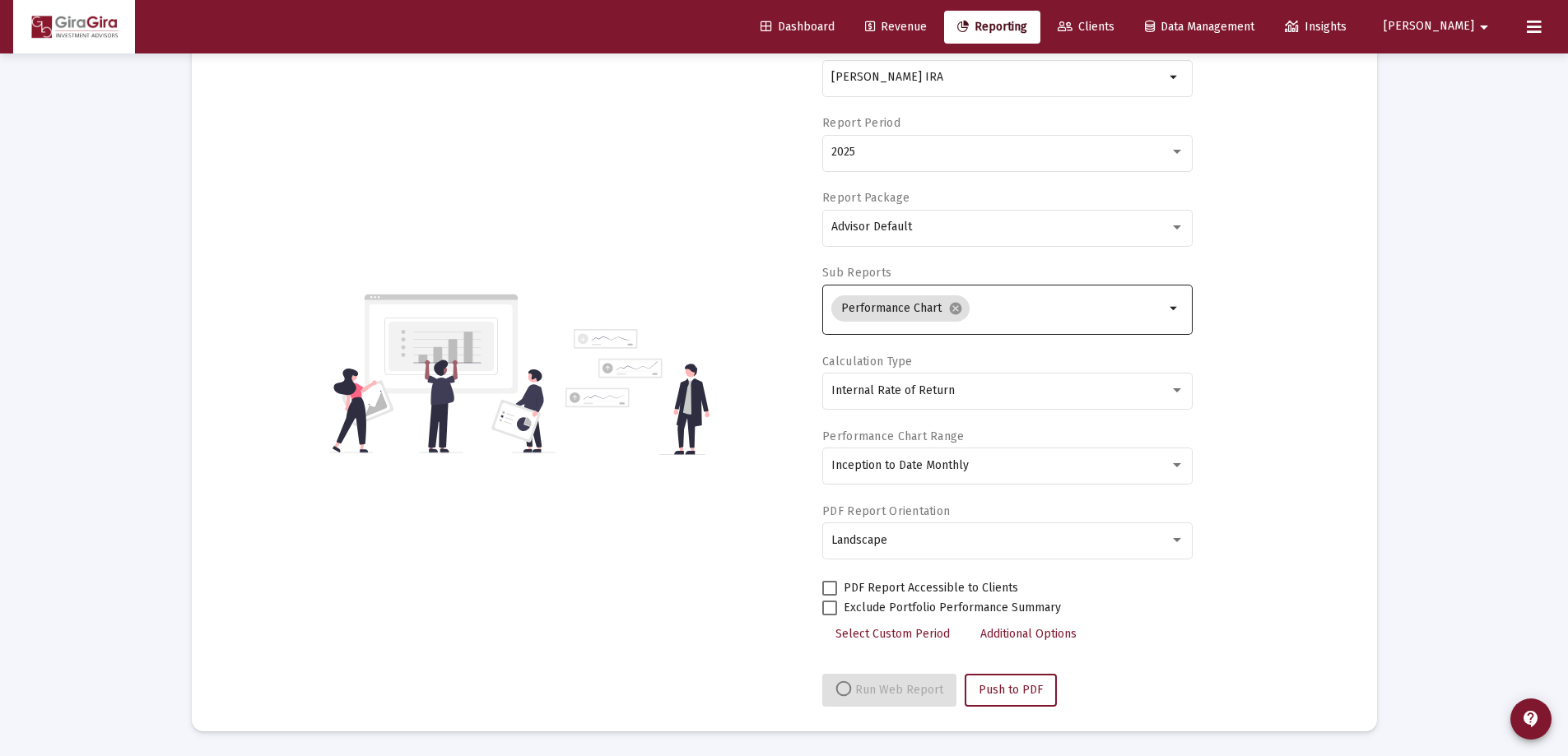
select select "View all"
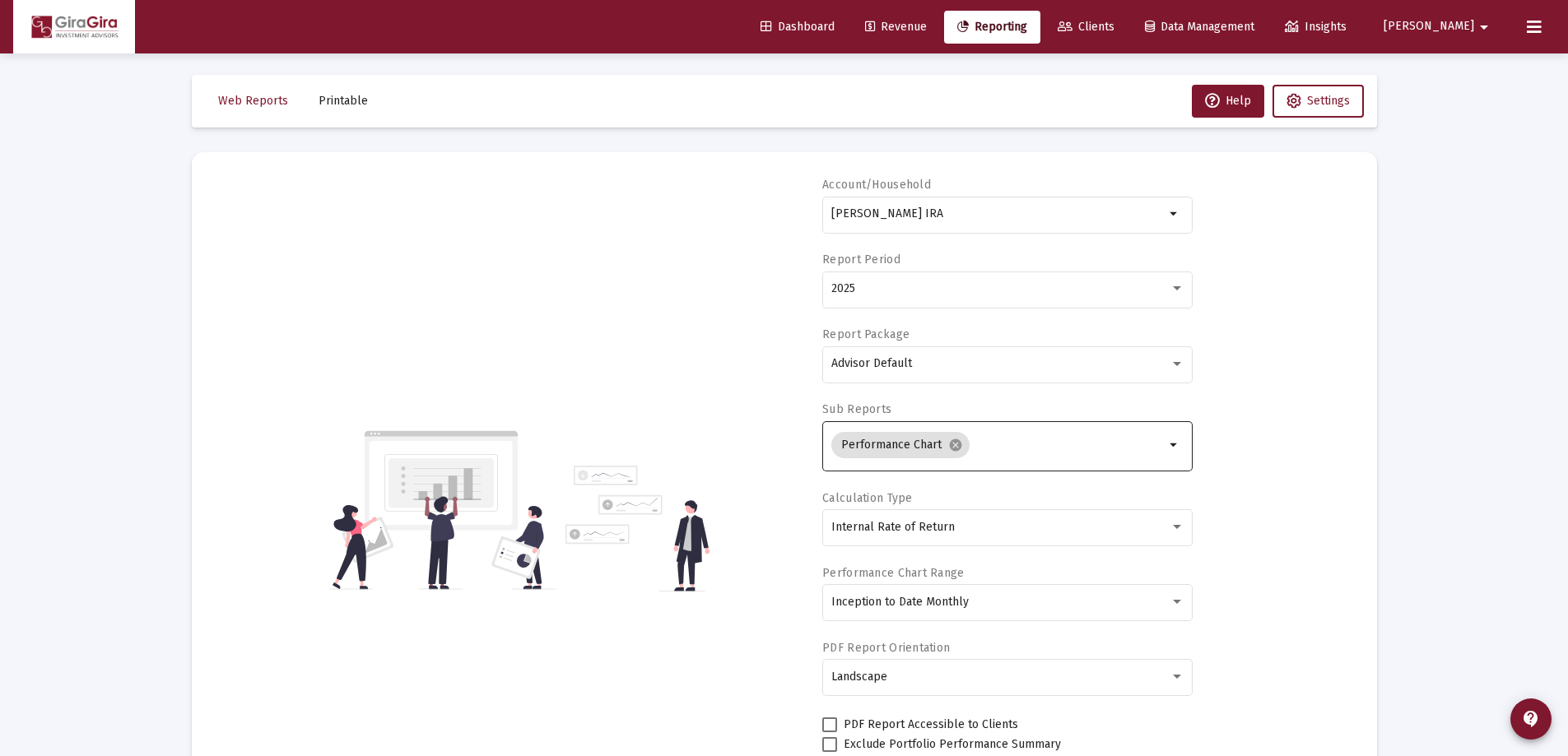
scroll to position [0, 0]
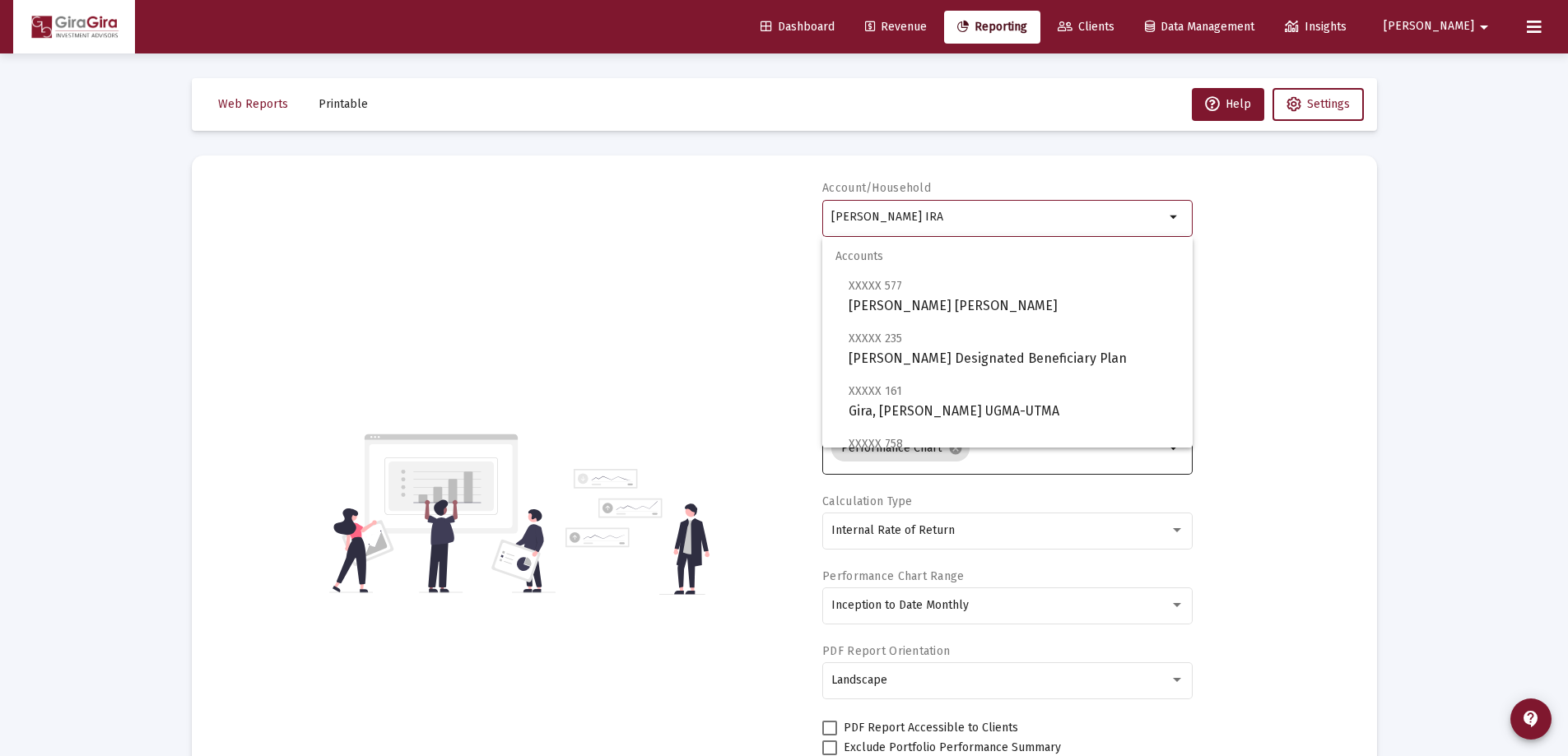
drag, startPoint x: 833, startPoint y: 214, endPoint x: 1370, endPoint y: 240, distance: 537.6
click at [1370, 239] on mat-card "Account/Household [PERSON_NAME] Rollover IRA arrow_drop_down Report Period 2025…" at bounding box center [784, 513] width 1185 height 716
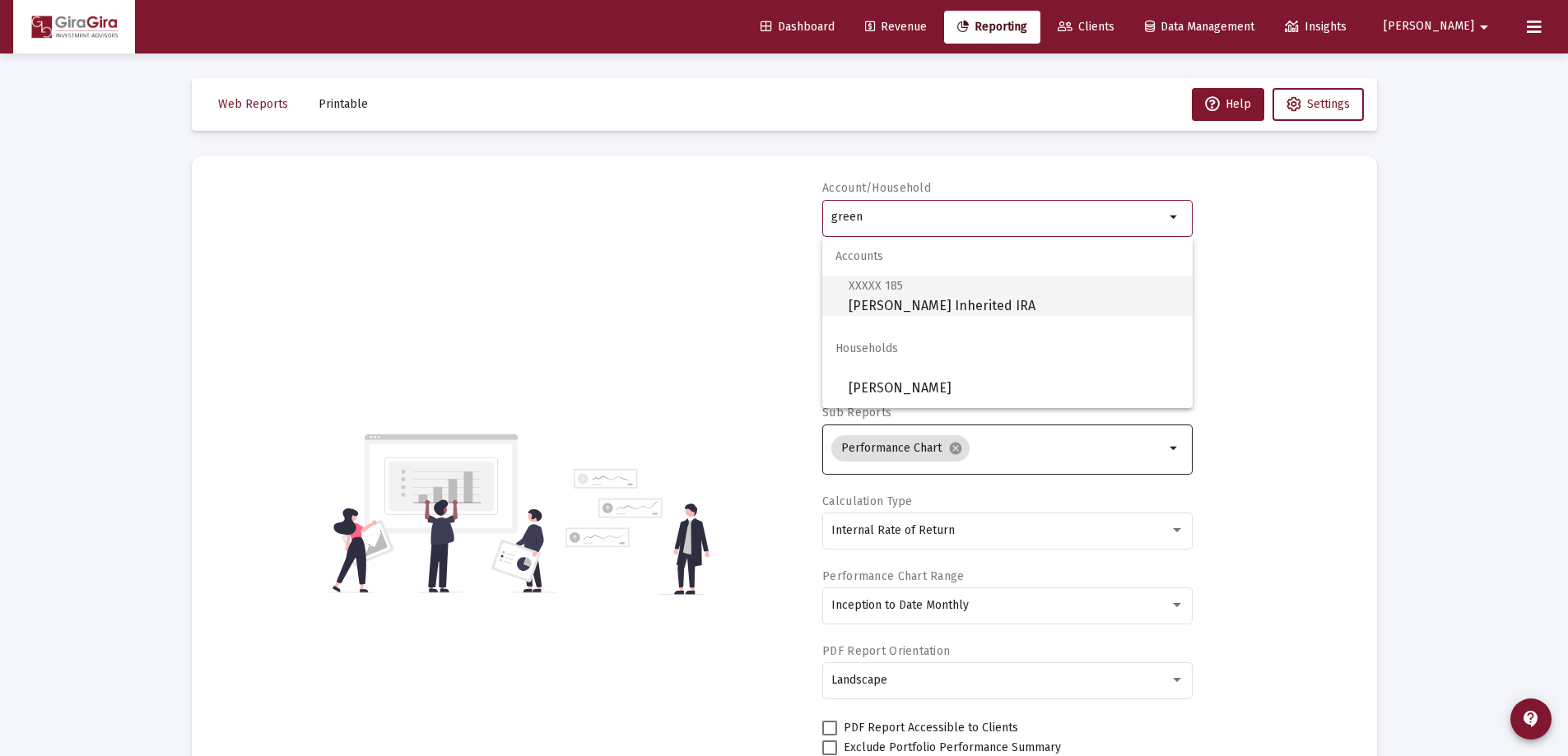
click at [894, 304] on span "XXXXX 185 [PERSON_NAME] Inherited [PERSON_NAME]" at bounding box center [1014, 295] width 331 height 41
type input "[PERSON_NAME] Inherited IRA"
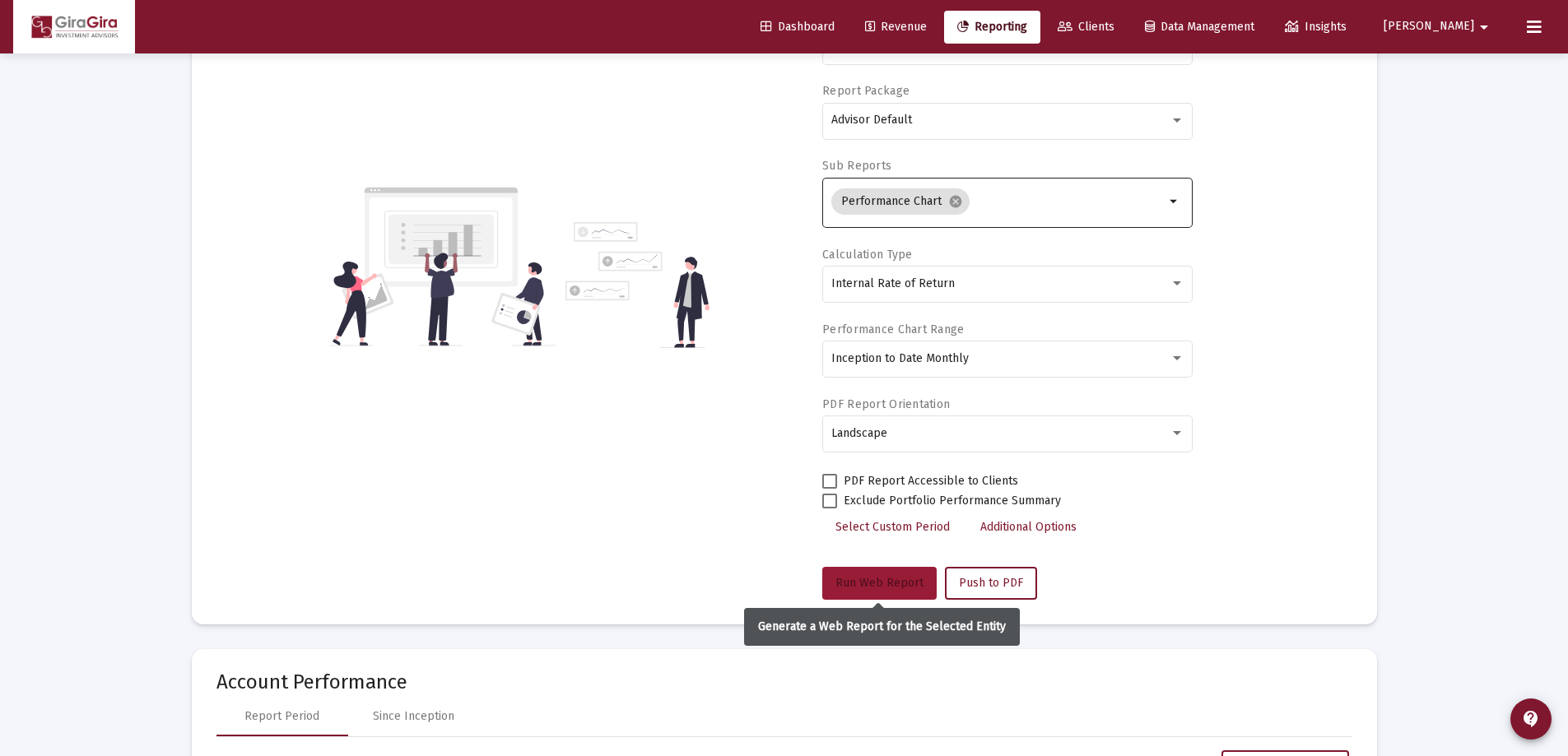
click at [876, 580] on span "Run Web Report" at bounding box center [880, 583] width 89 height 14
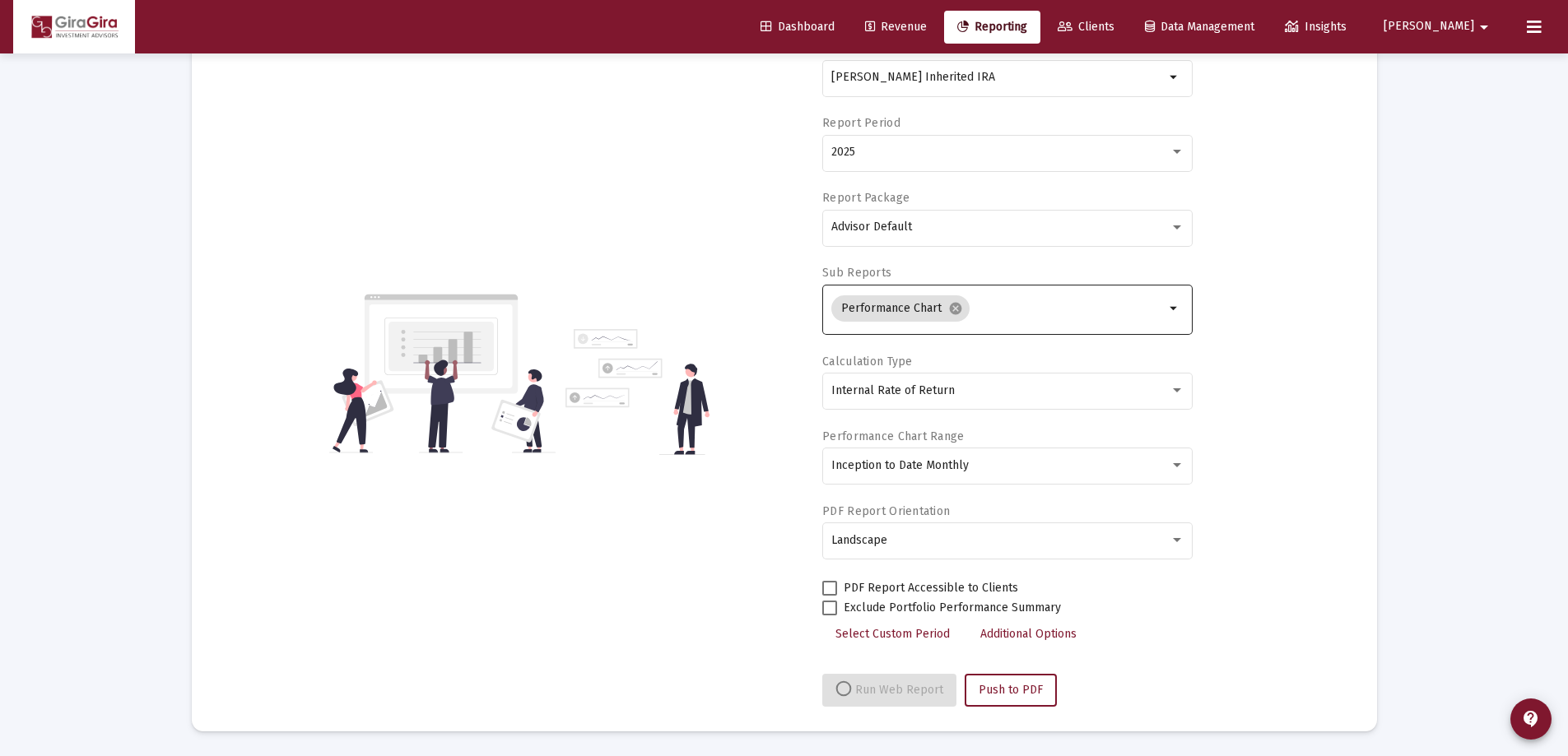
select select "View all"
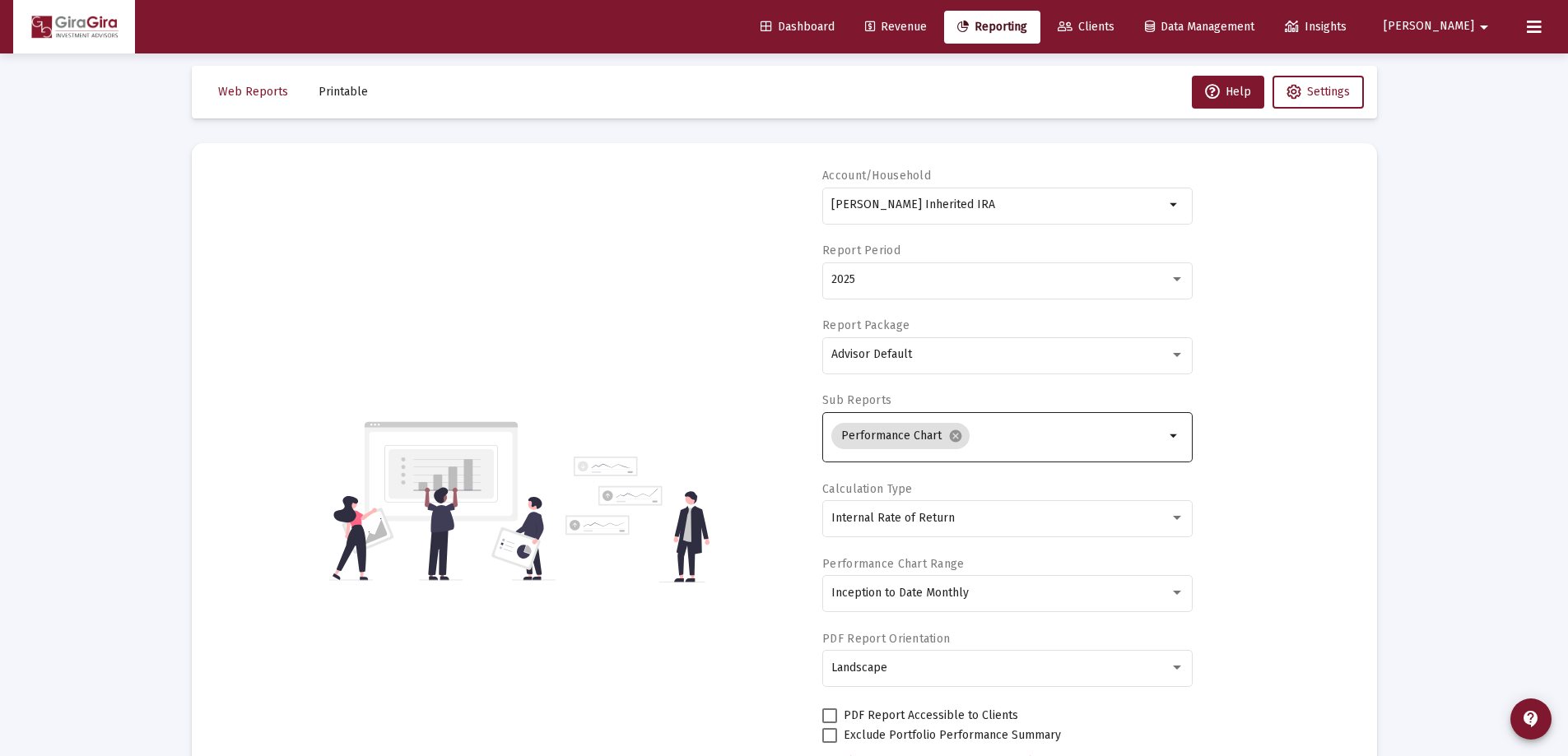
scroll to position [0, 0]
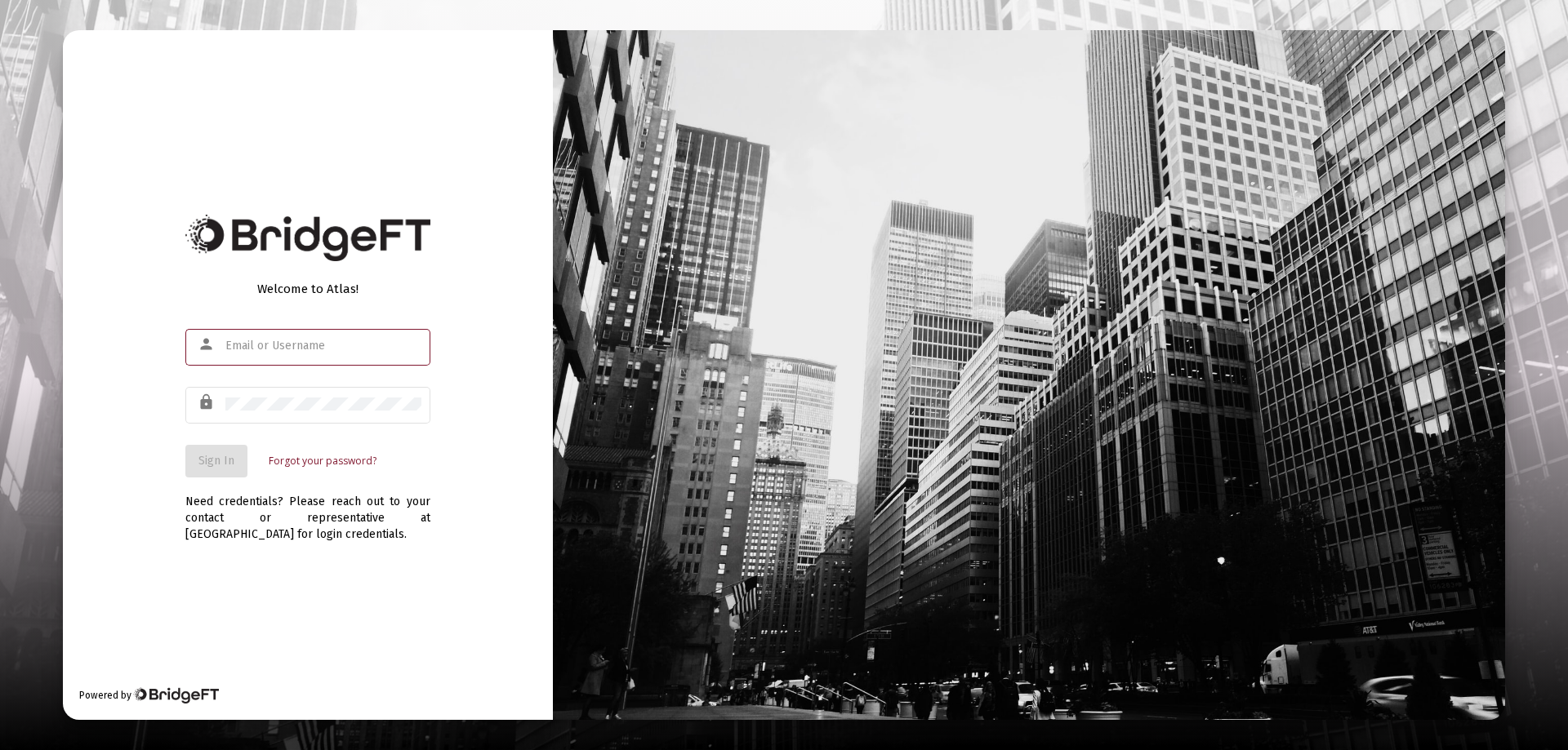
click at [252, 346] on input "text" at bounding box center [323, 345] width 196 height 13
type input "[PERSON_NAME][EMAIL_ADDRESS][DOMAIN_NAME]"
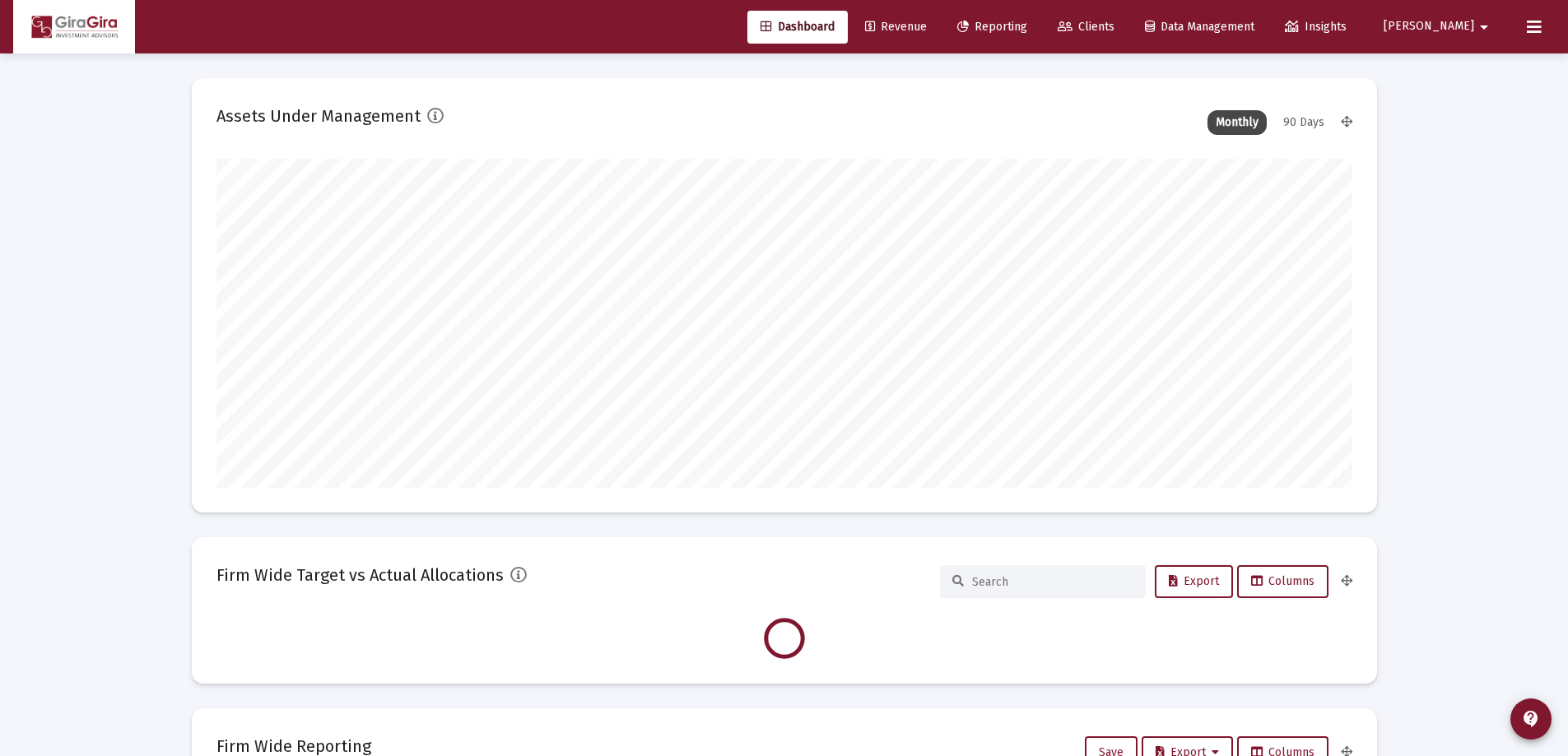
scroll to position [329, 612]
type input "[DATE]"
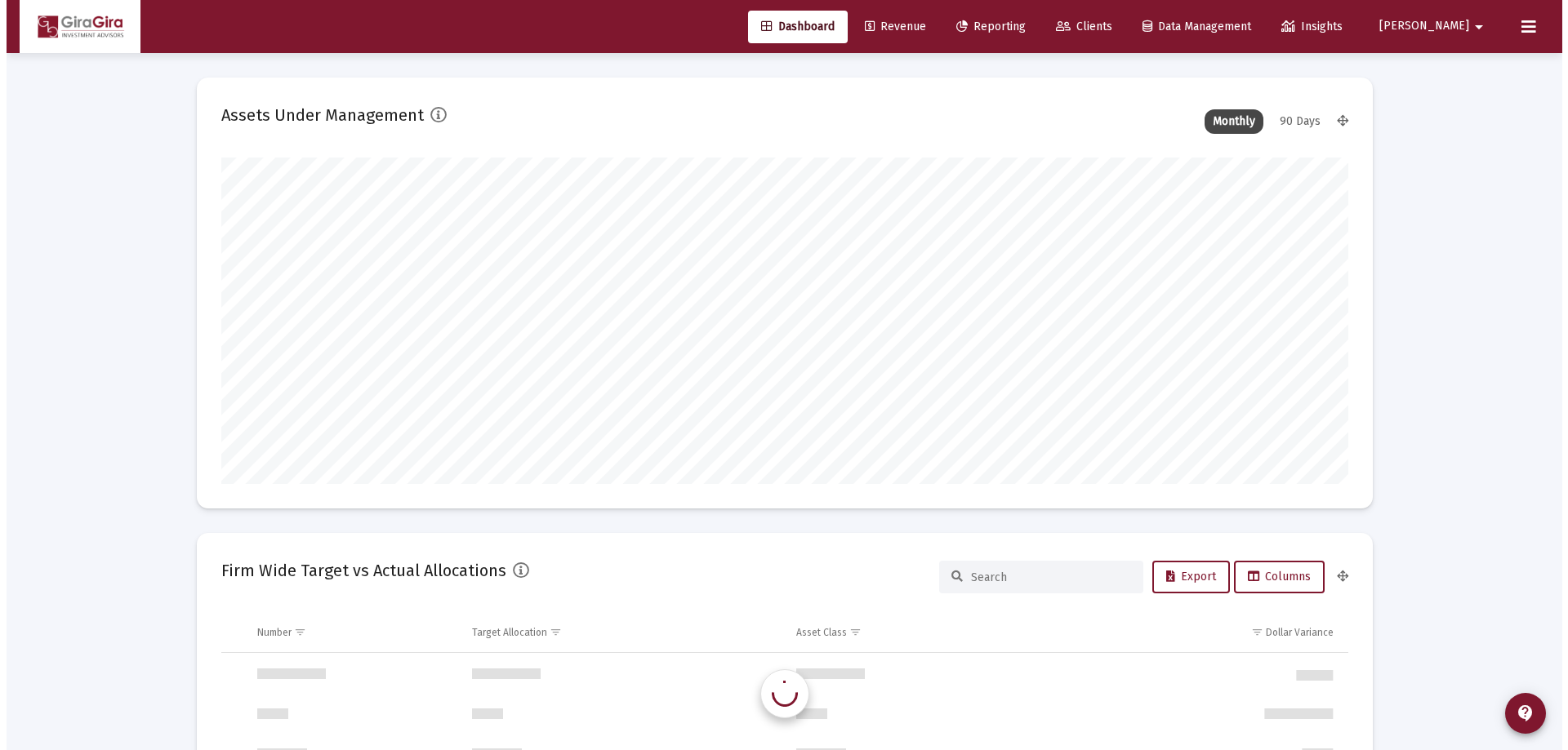
scroll to position [1568, 0]
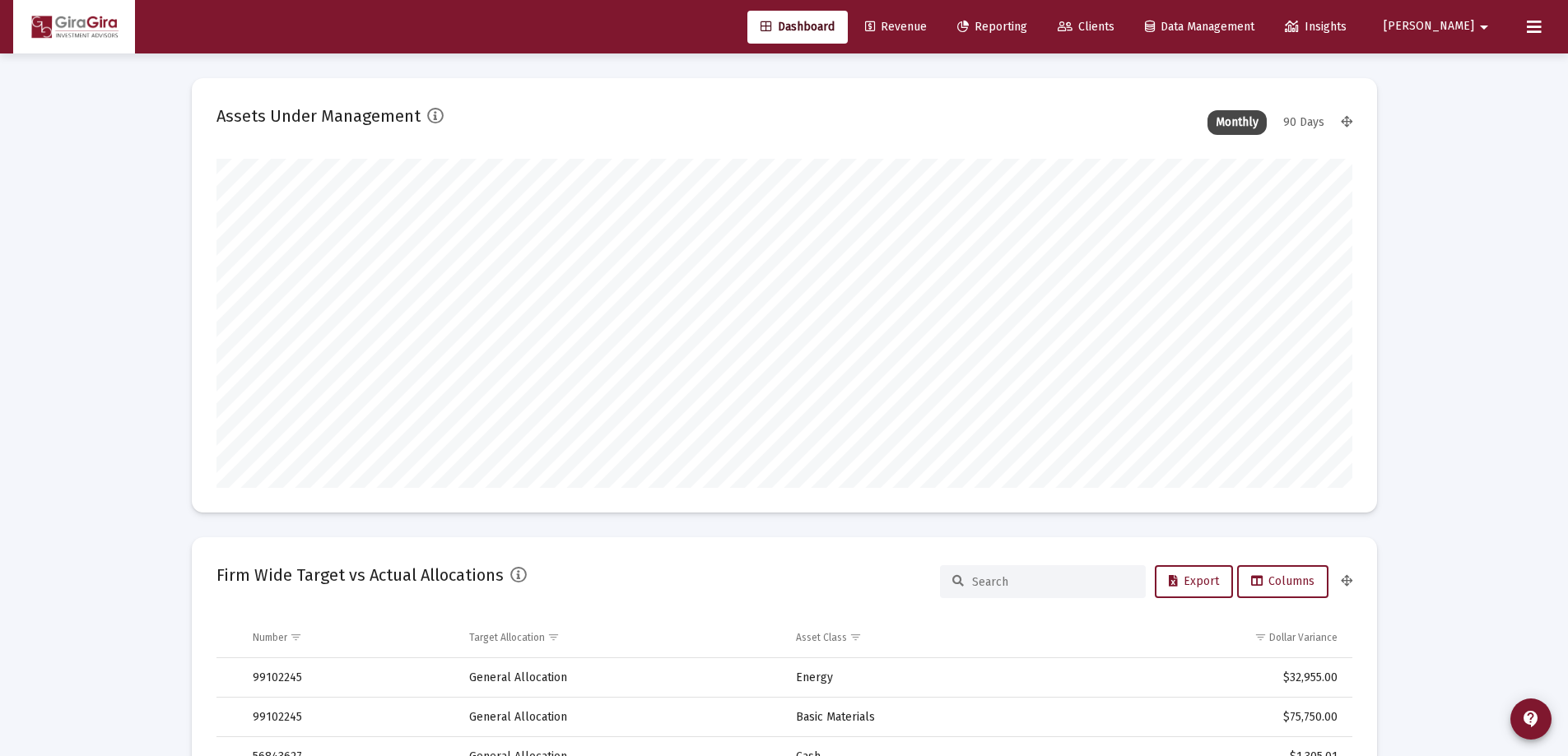
click at [1028, 30] on span "Reporting" at bounding box center [992, 27] width 70 height 14
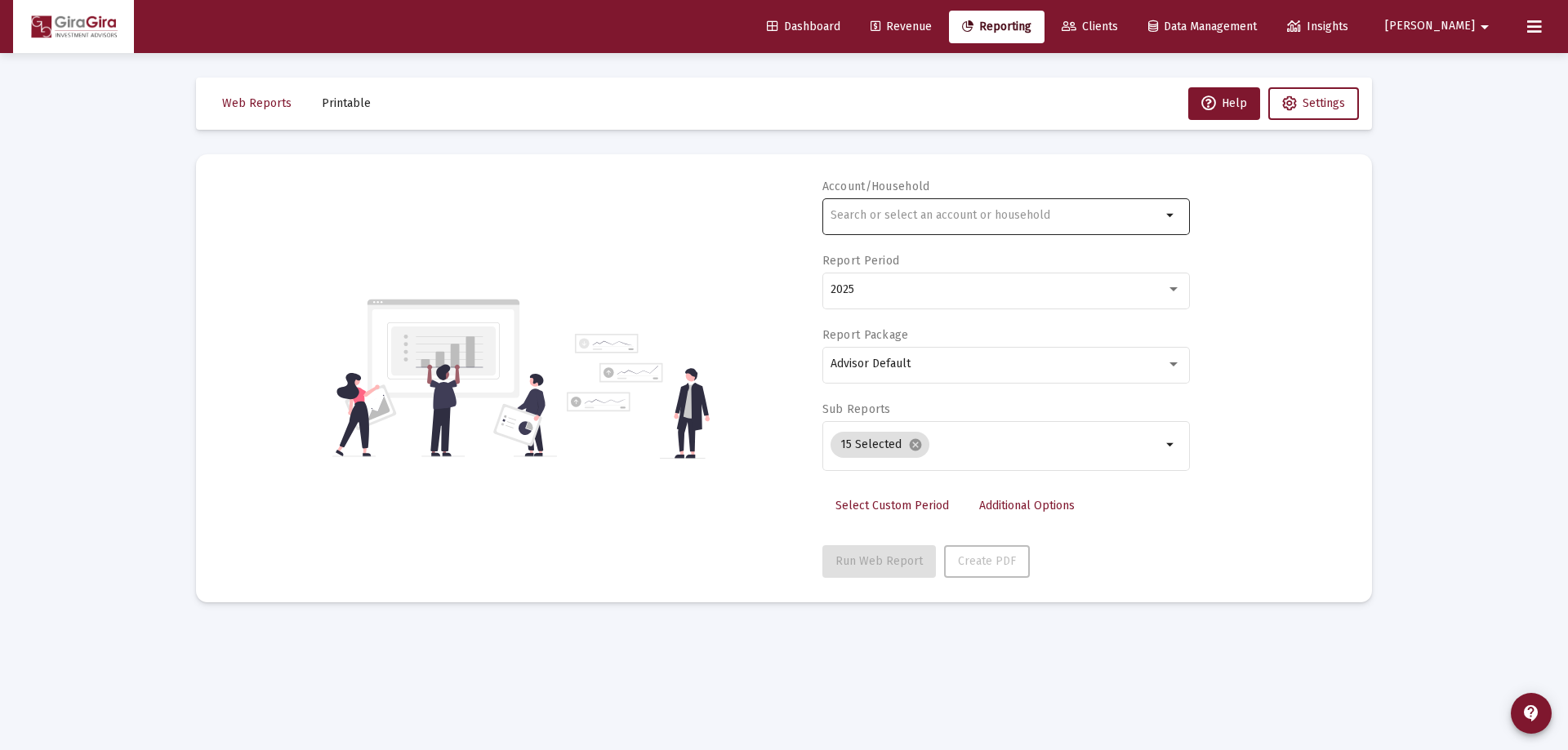
click at [853, 210] on input "text" at bounding box center [995, 215] width 331 height 13
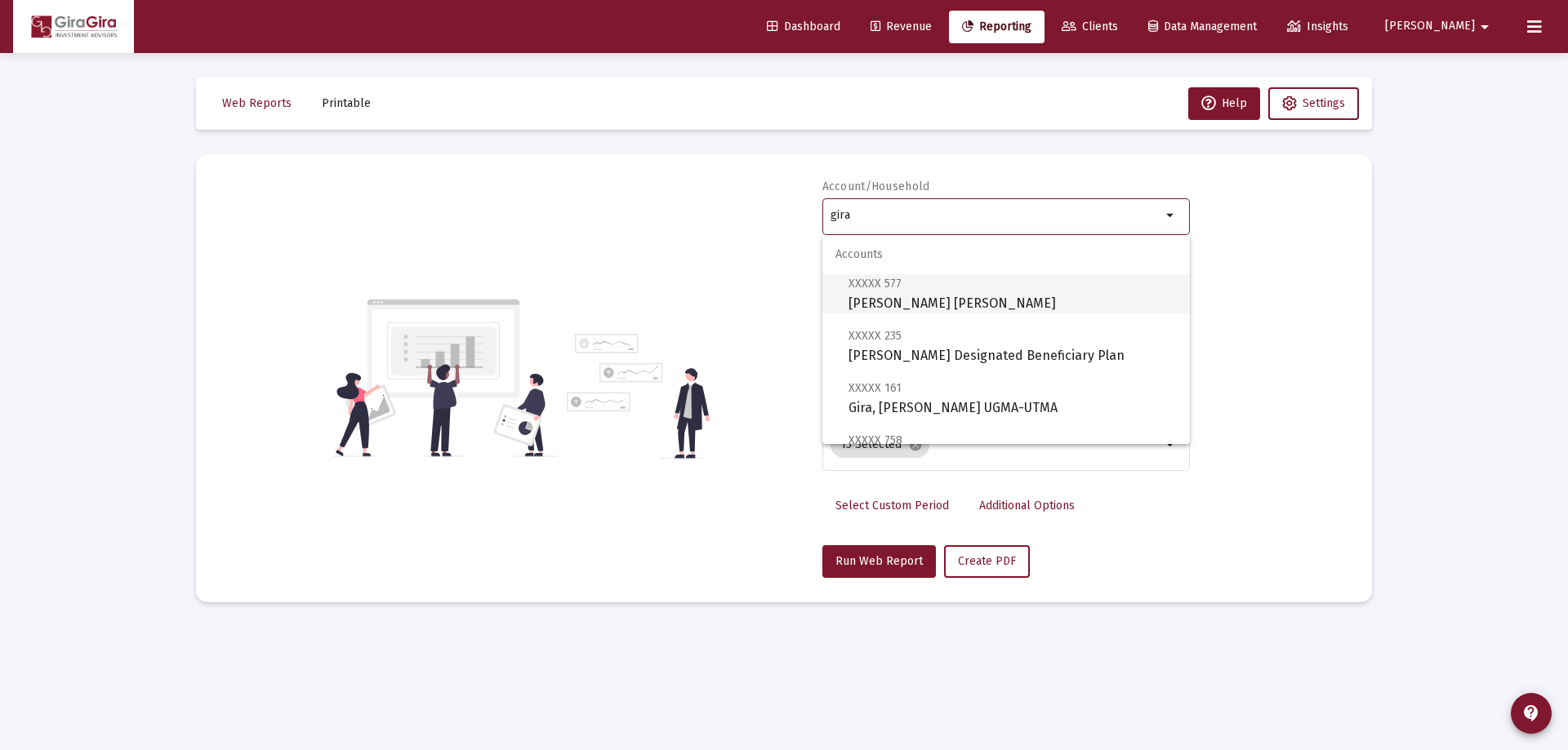
click at [887, 296] on span "XXXXX 577 [PERSON_NAME] [PERSON_NAME]" at bounding box center [1012, 293] width 329 height 40
type input "[PERSON_NAME] [PERSON_NAME]"
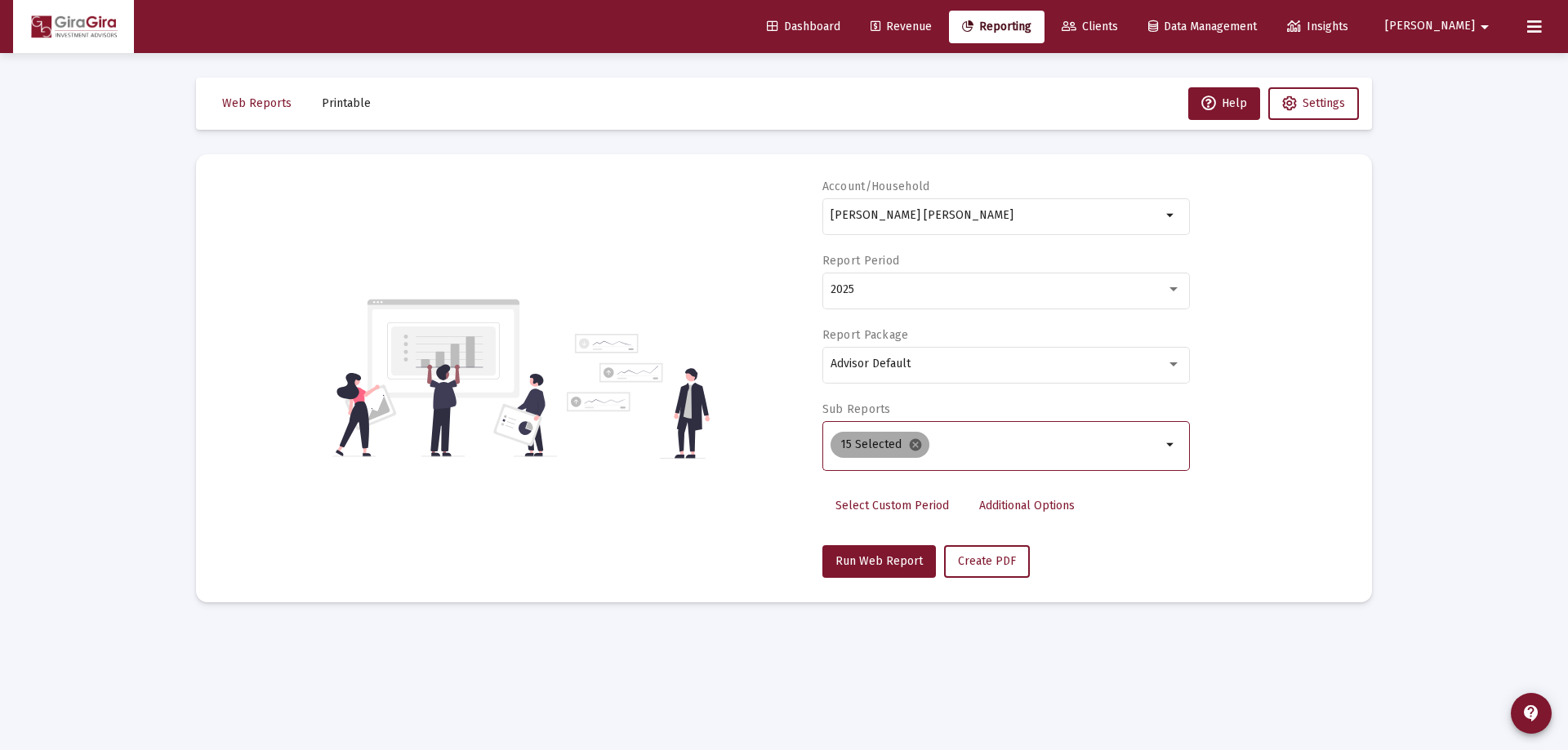
click at [911, 440] on mat-icon "cancel" at bounding box center [915, 444] width 15 height 15
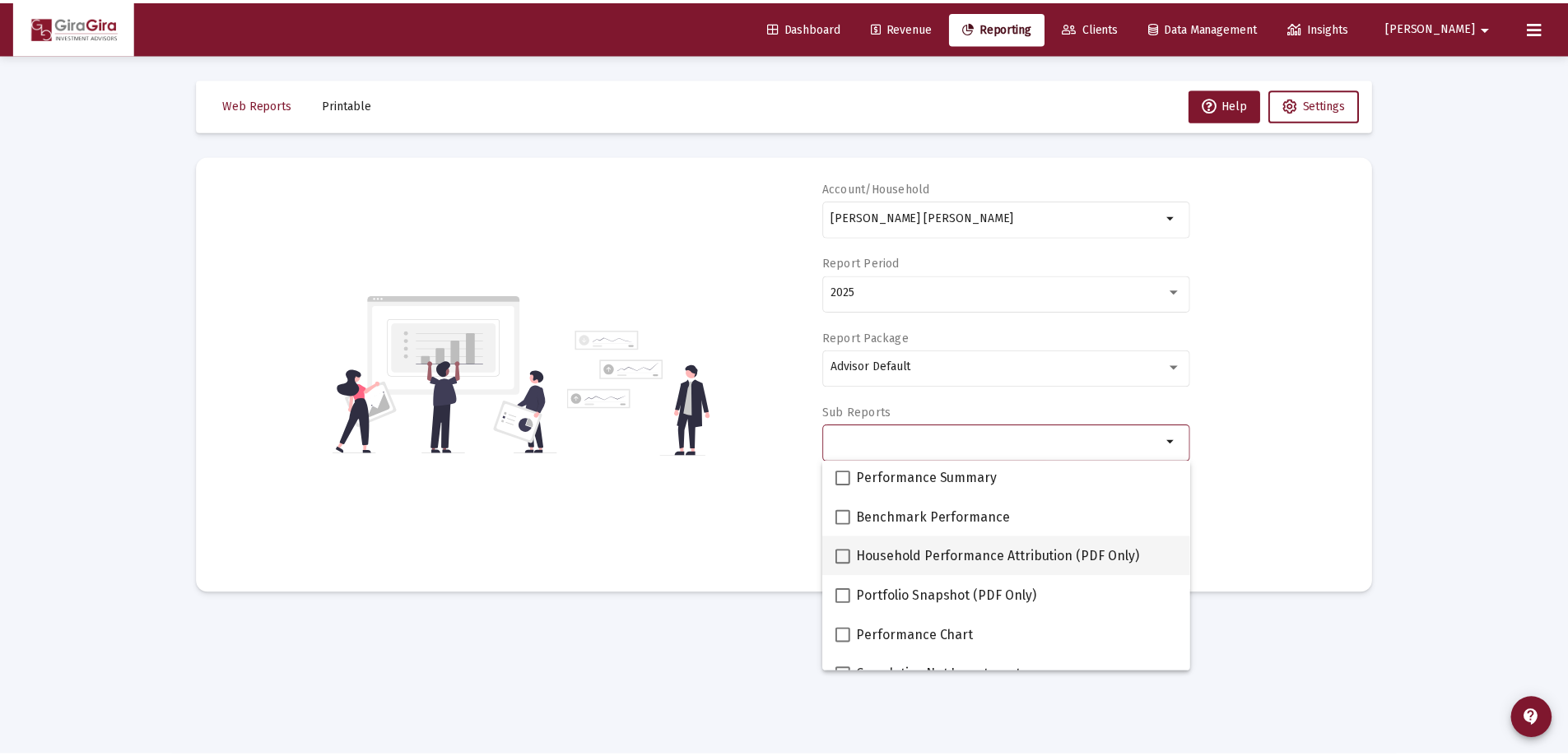
scroll to position [164, 0]
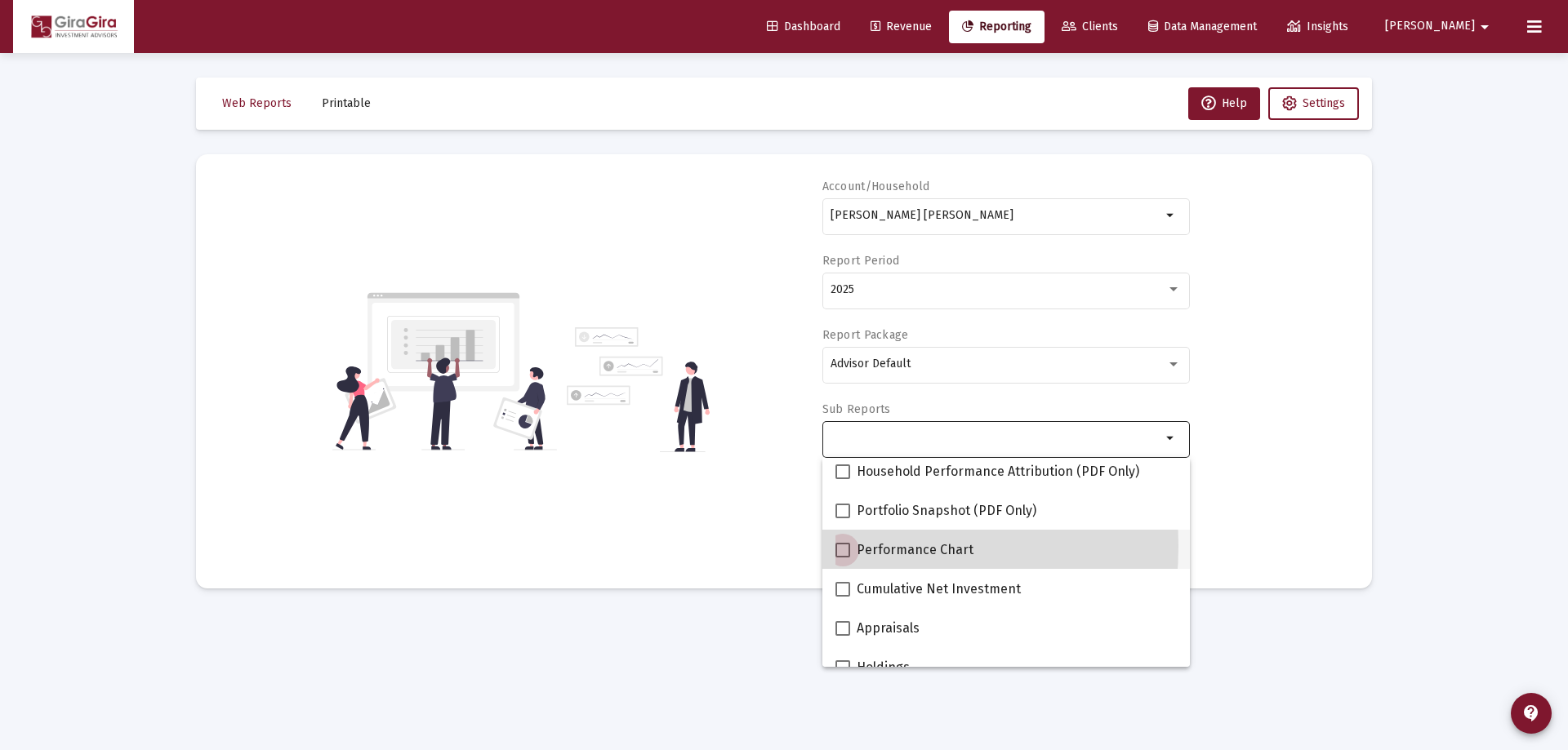
click at [845, 547] on span at bounding box center [842, 550] width 15 height 15
click at [843, 558] on input "Performance Chart" at bounding box center [842, 558] width 1 height 1
checkbox input "true"
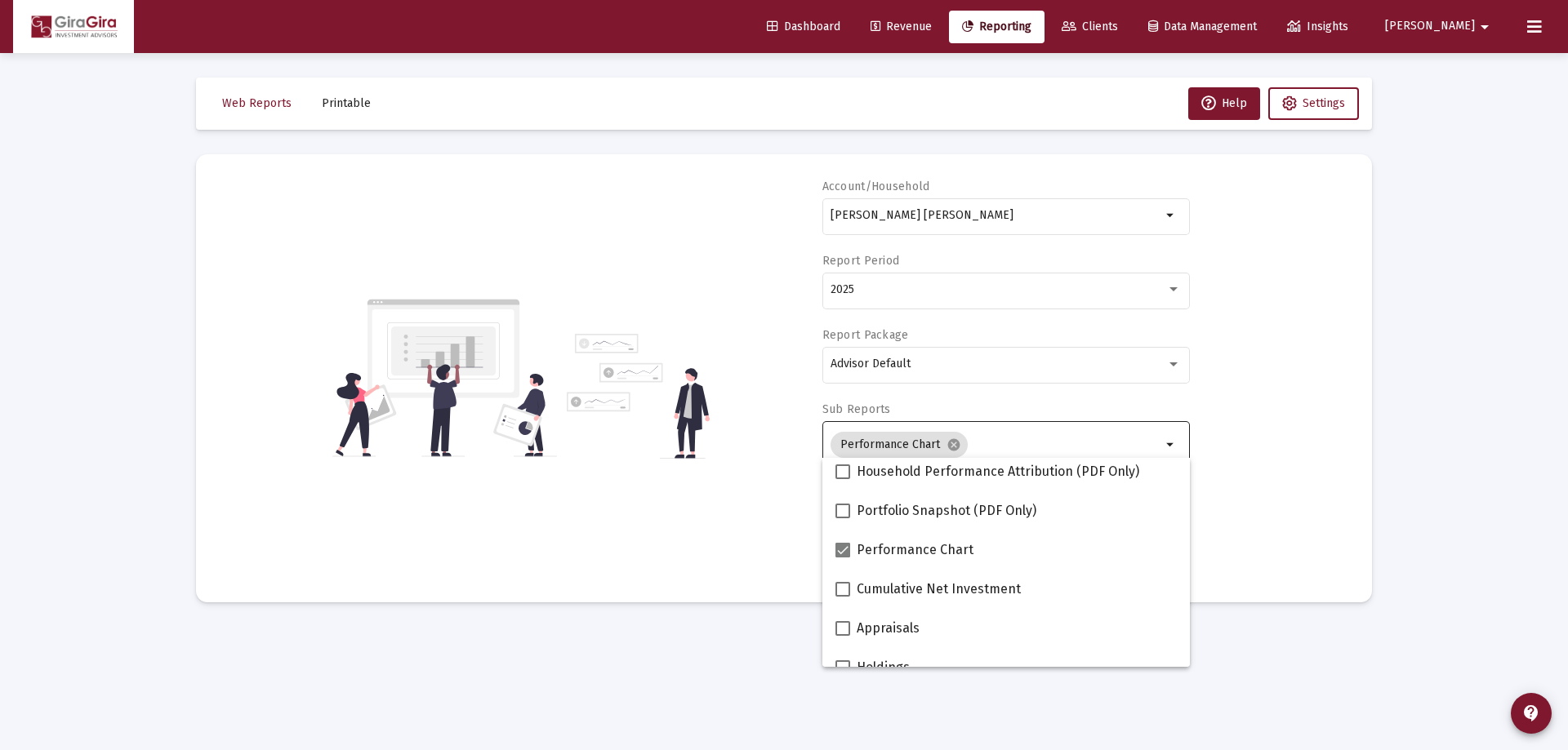
click at [1236, 494] on div "Account/Household Gira, Heather Roth IRA arrow_drop_down Report Period 2025 Rep…" at bounding box center [784, 378] width 1127 height 400
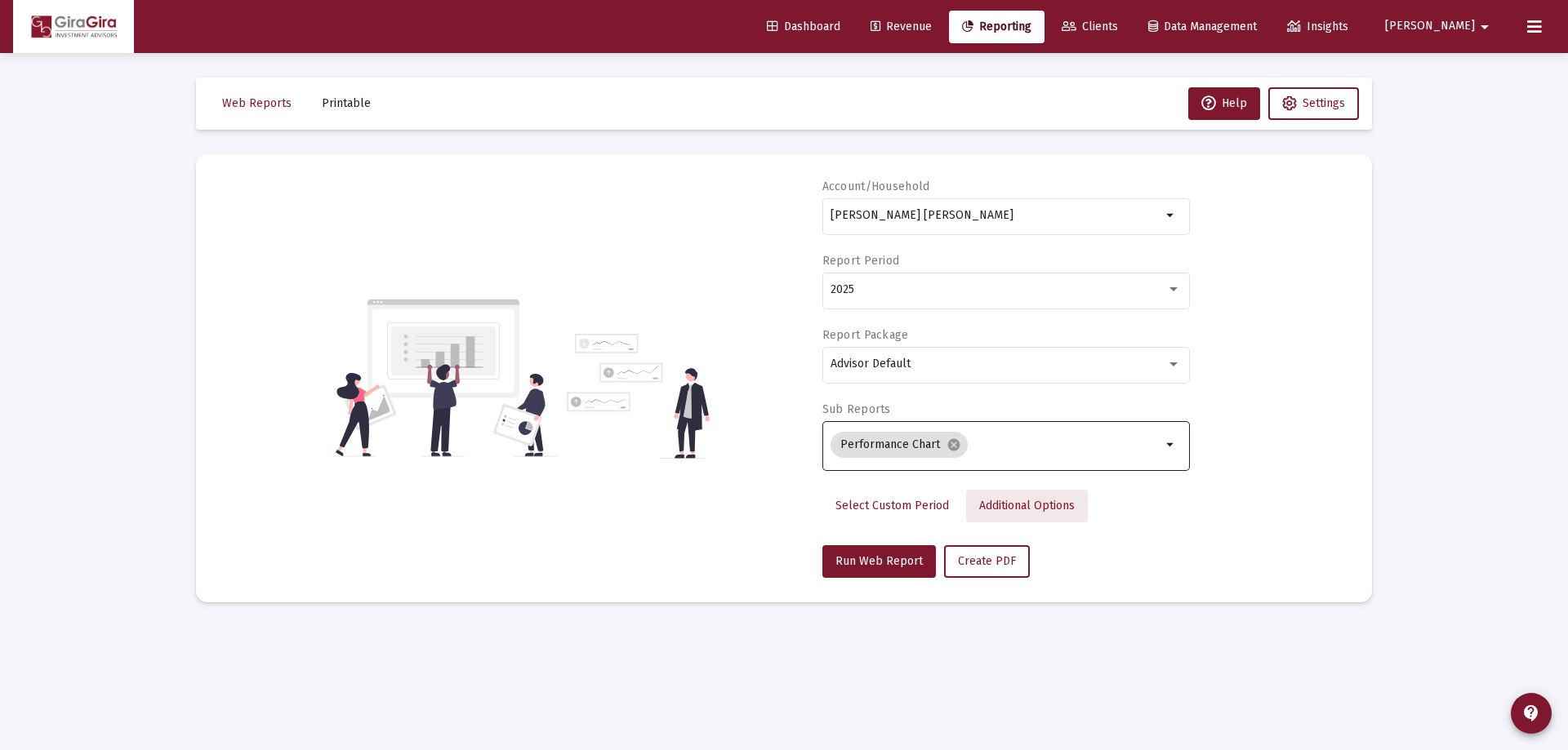
click at [1000, 506] on span "Additional Options" at bounding box center [1026, 506] width 96 height 14
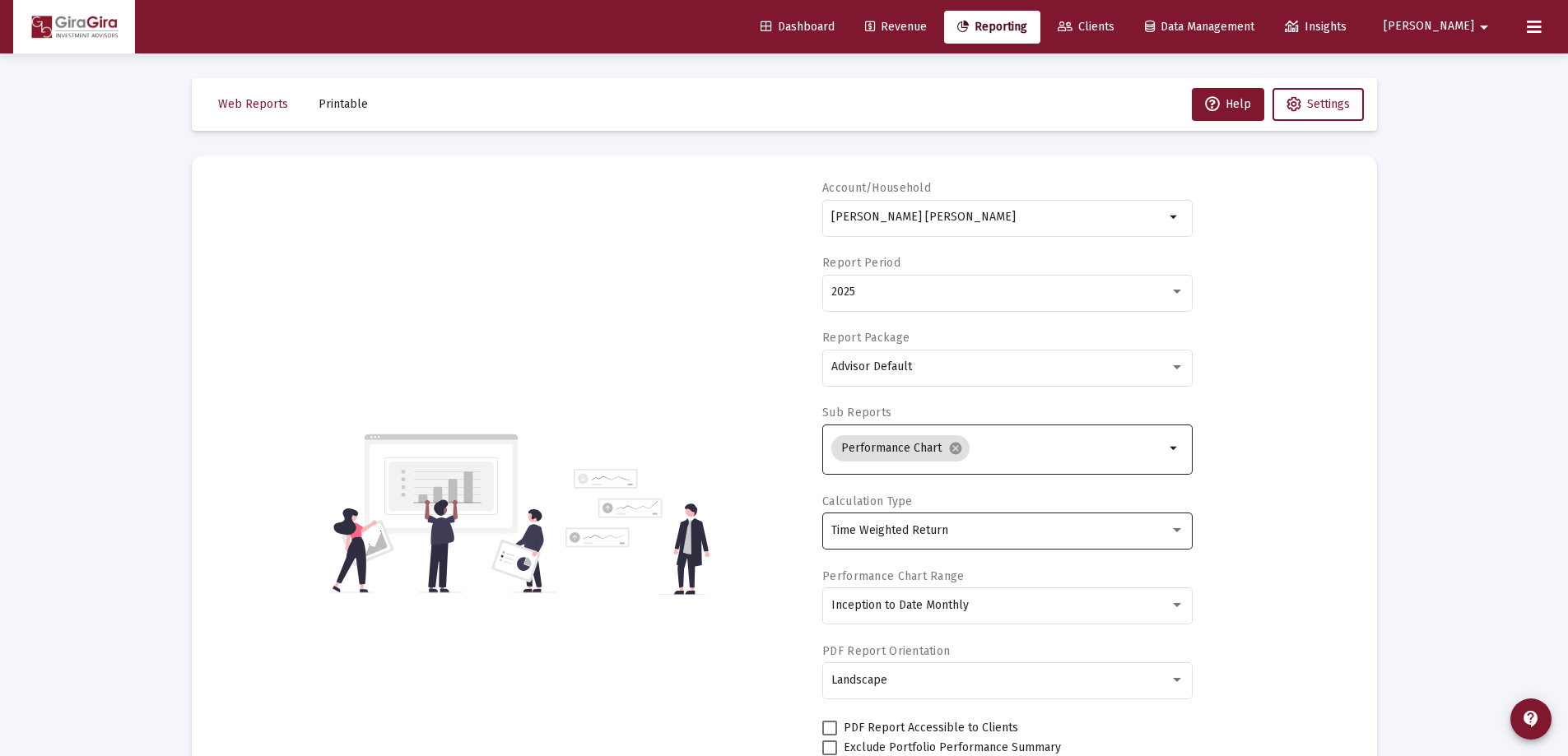
click at [949, 532] on div "Time Weighted Return" at bounding box center [1001, 530] width 338 height 13
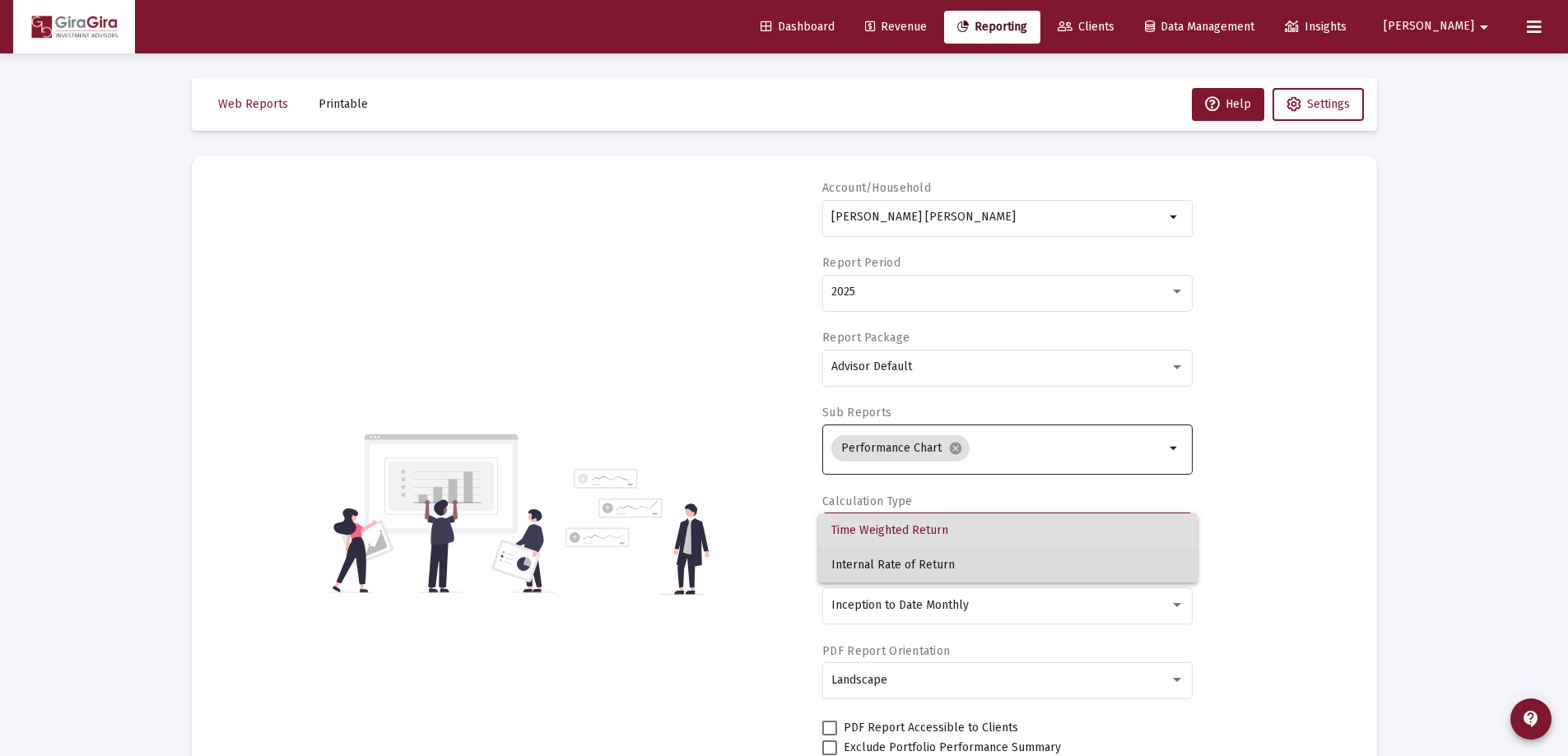
click at [937, 558] on span "Internal Rate of Return" at bounding box center [1008, 565] width 353 height 35
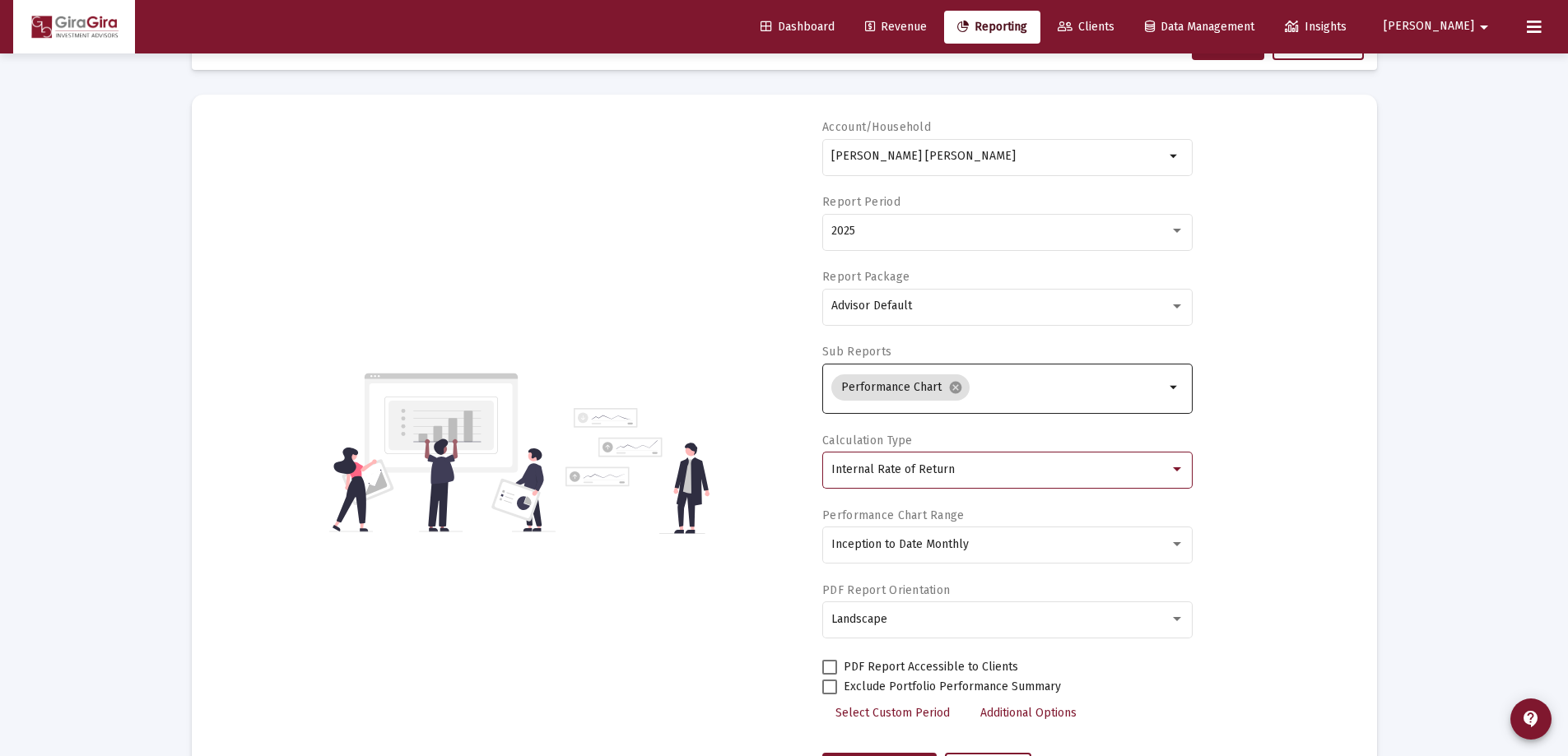
scroll to position [140, 0]
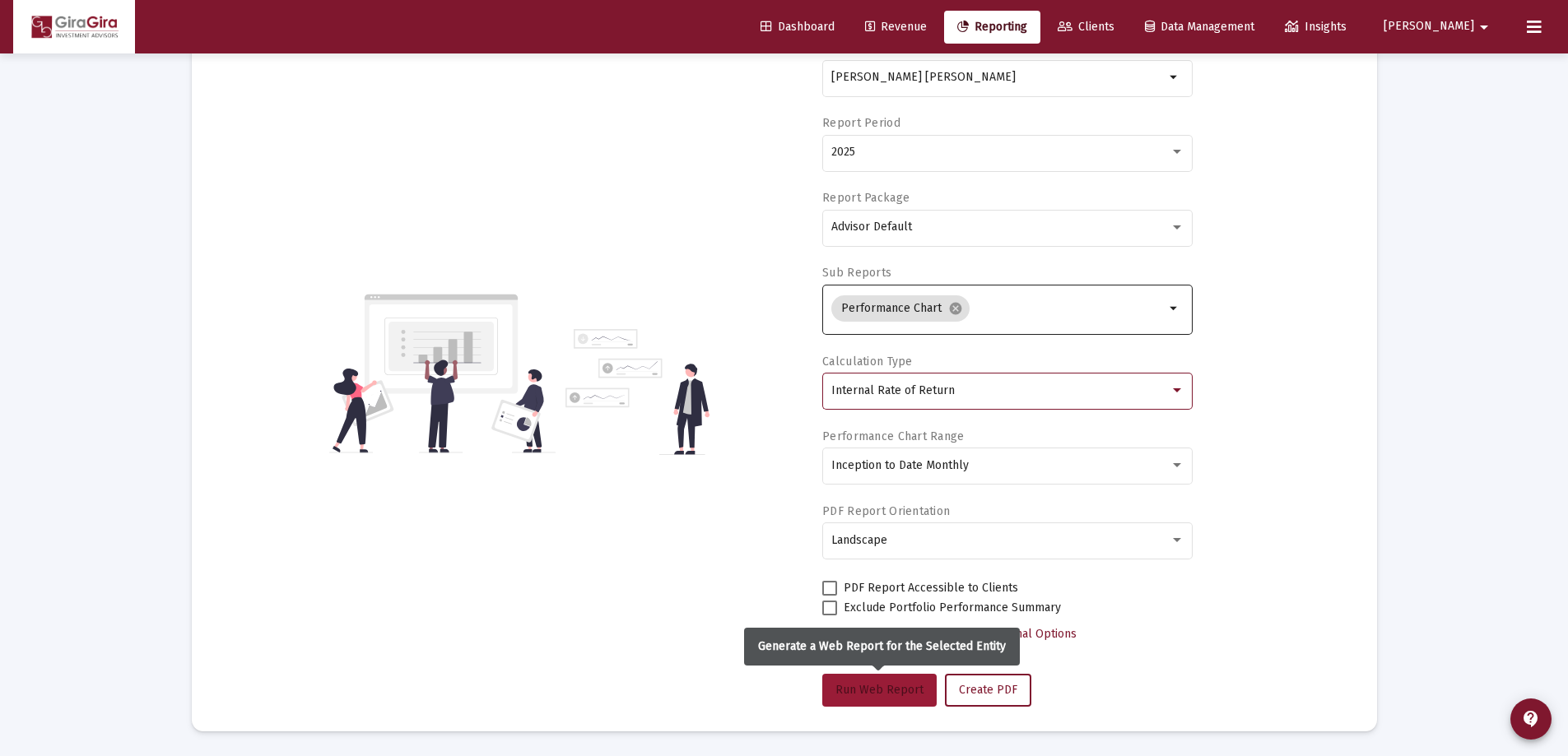
click at [882, 687] on span "Run Web Report" at bounding box center [880, 690] width 89 height 14
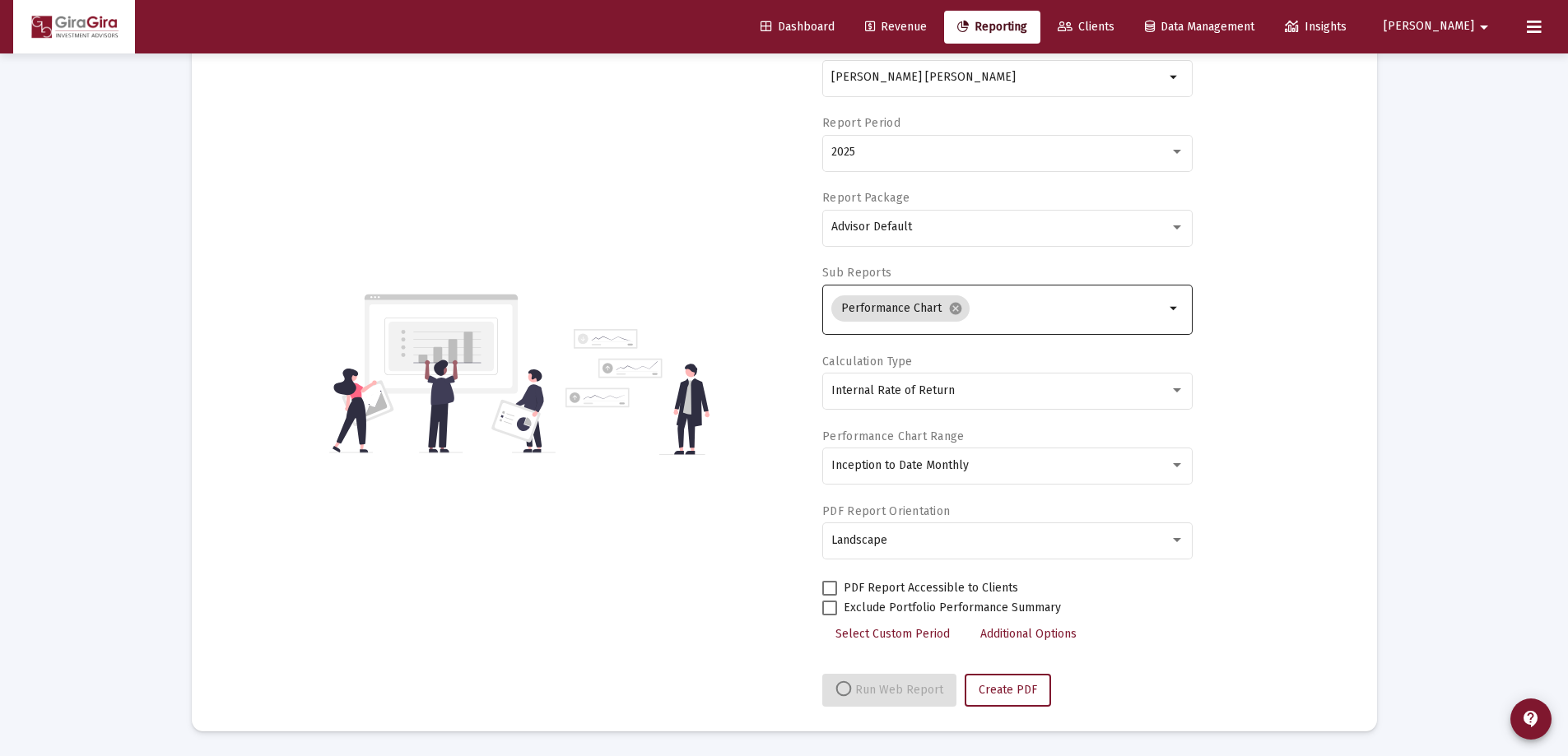
select select "View all"
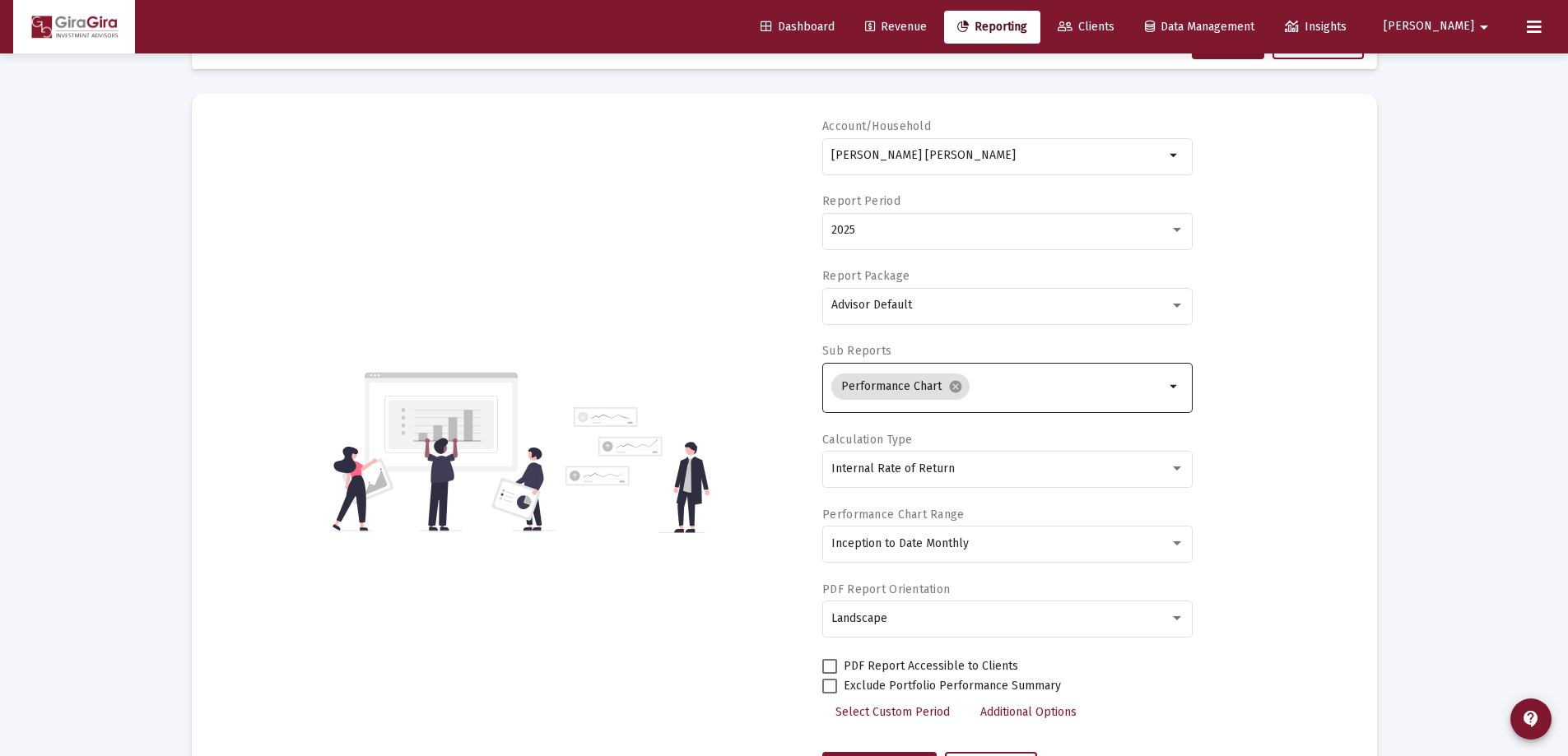
scroll to position [0, 0]
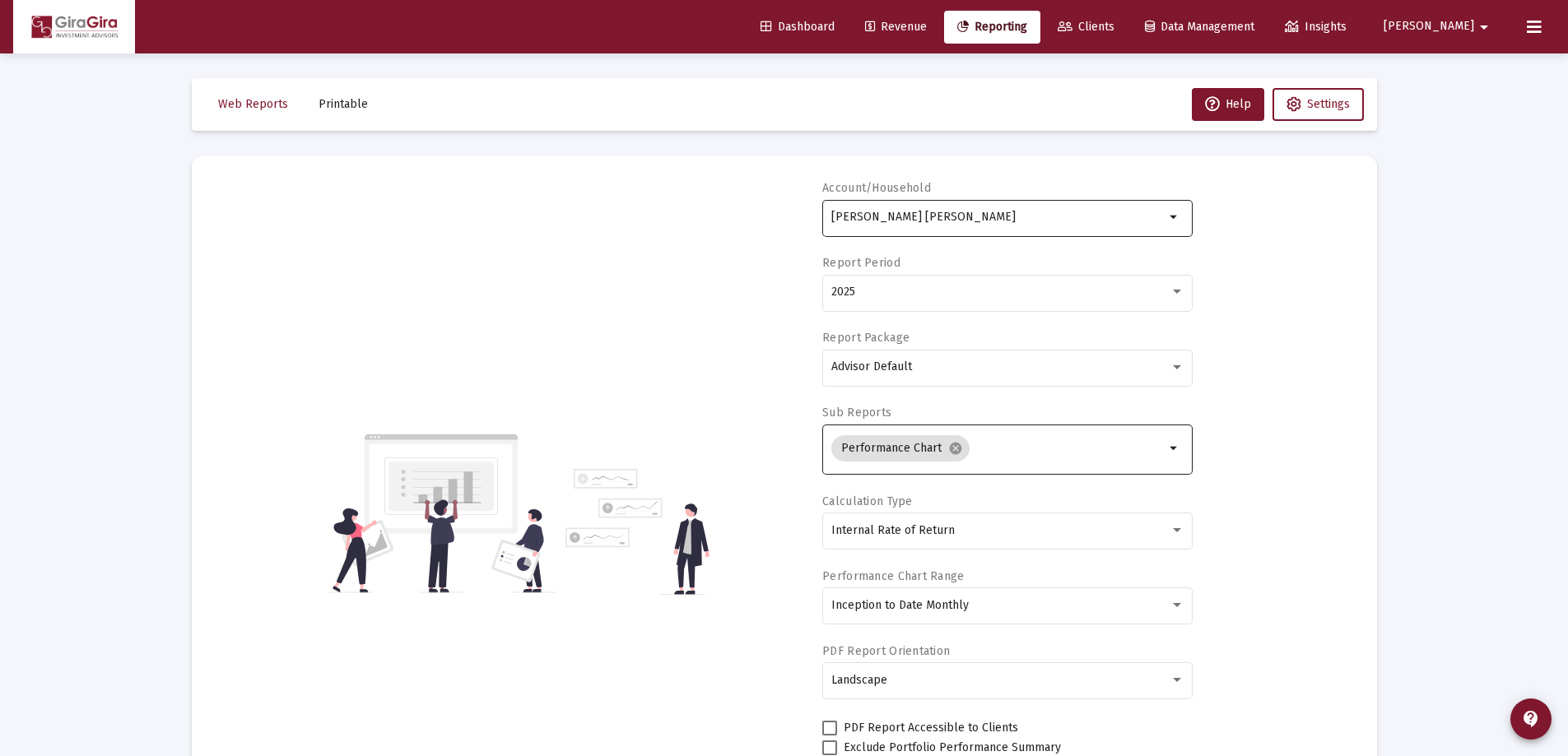
click at [854, 217] on input "[PERSON_NAME] [PERSON_NAME]" at bounding box center [998, 217] width 333 height 13
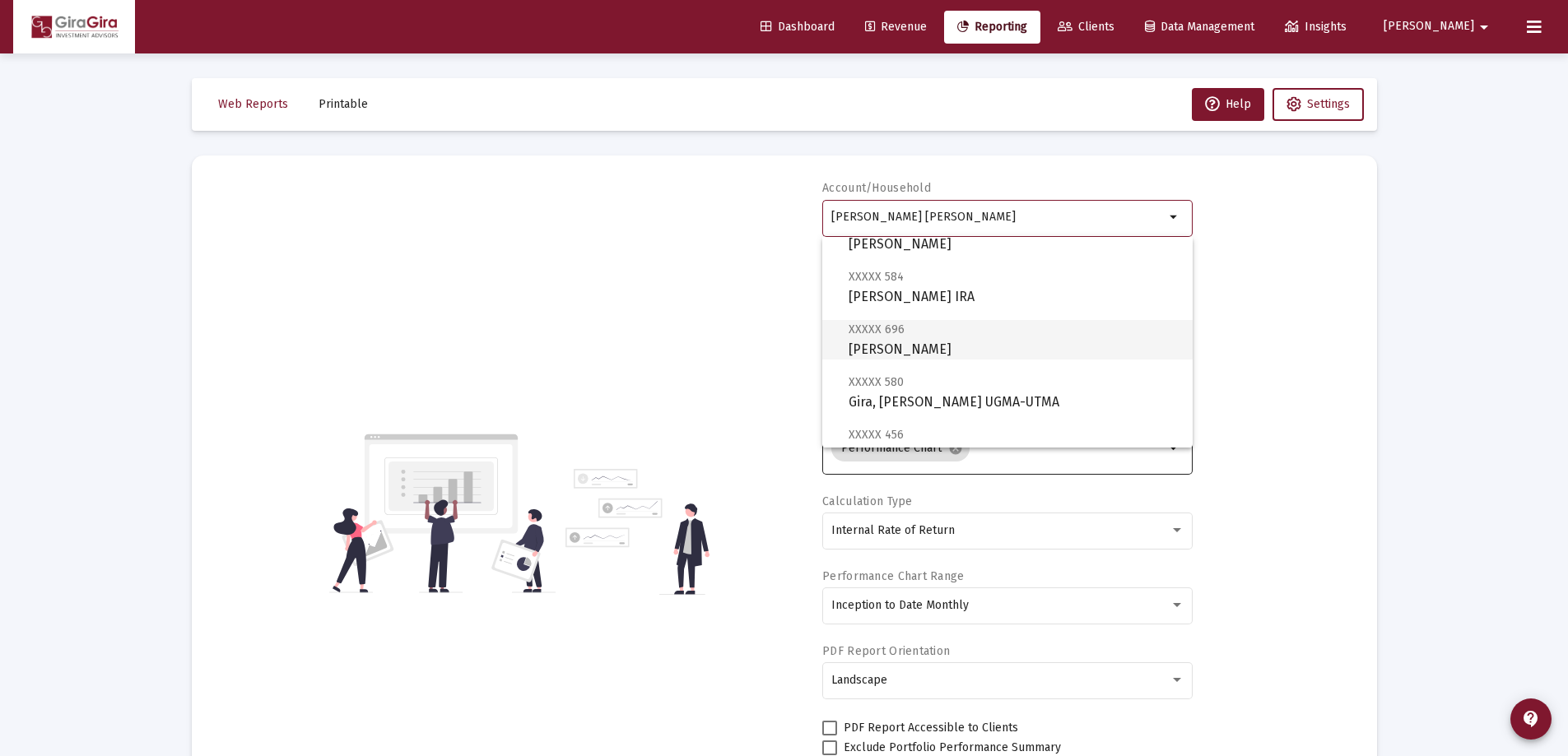
scroll to position [823, 0]
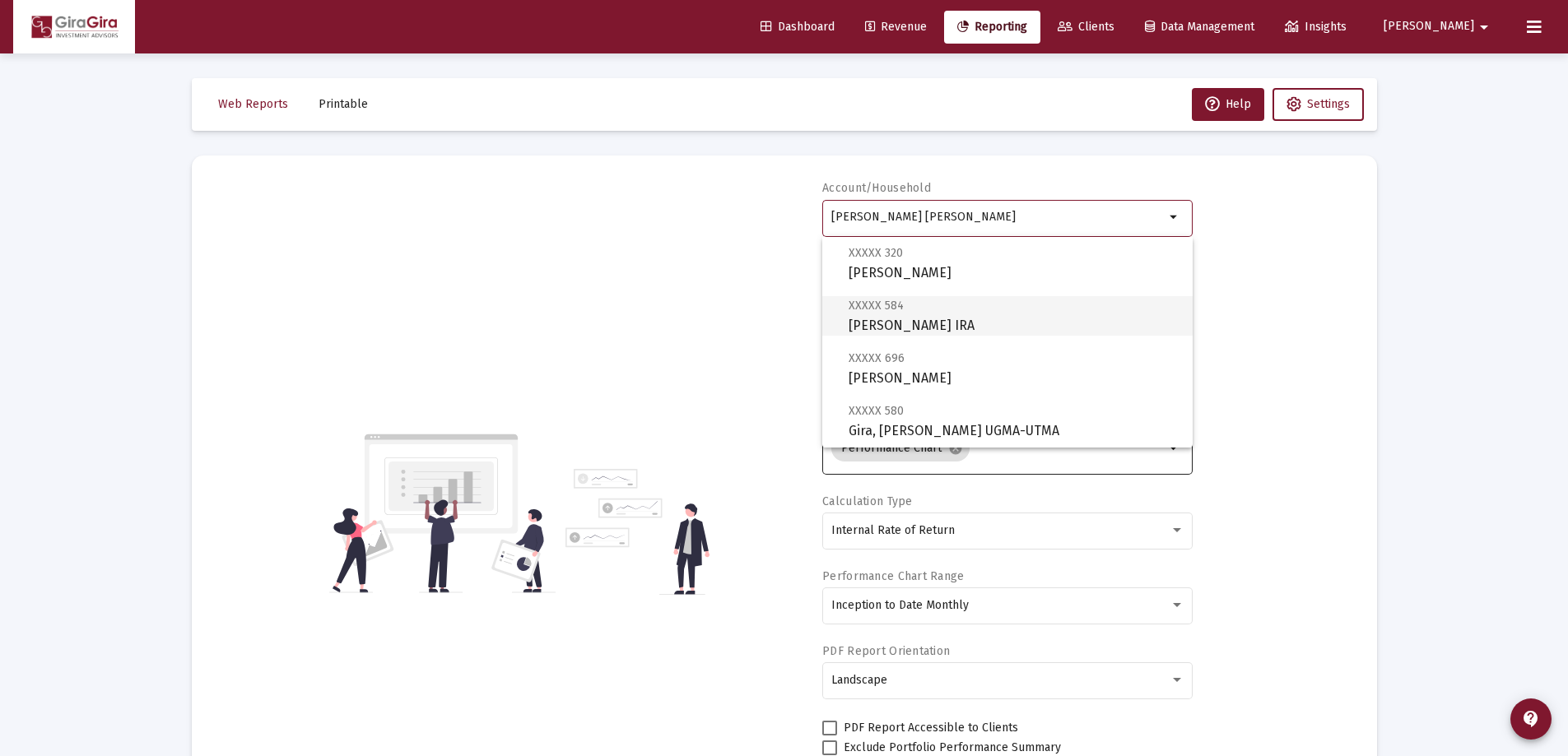
click at [923, 315] on span "XXXXX 584 [PERSON_NAME] Rollover IRA" at bounding box center [1014, 315] width 331 height 41
type input "[PERSON_NAME] IRA"
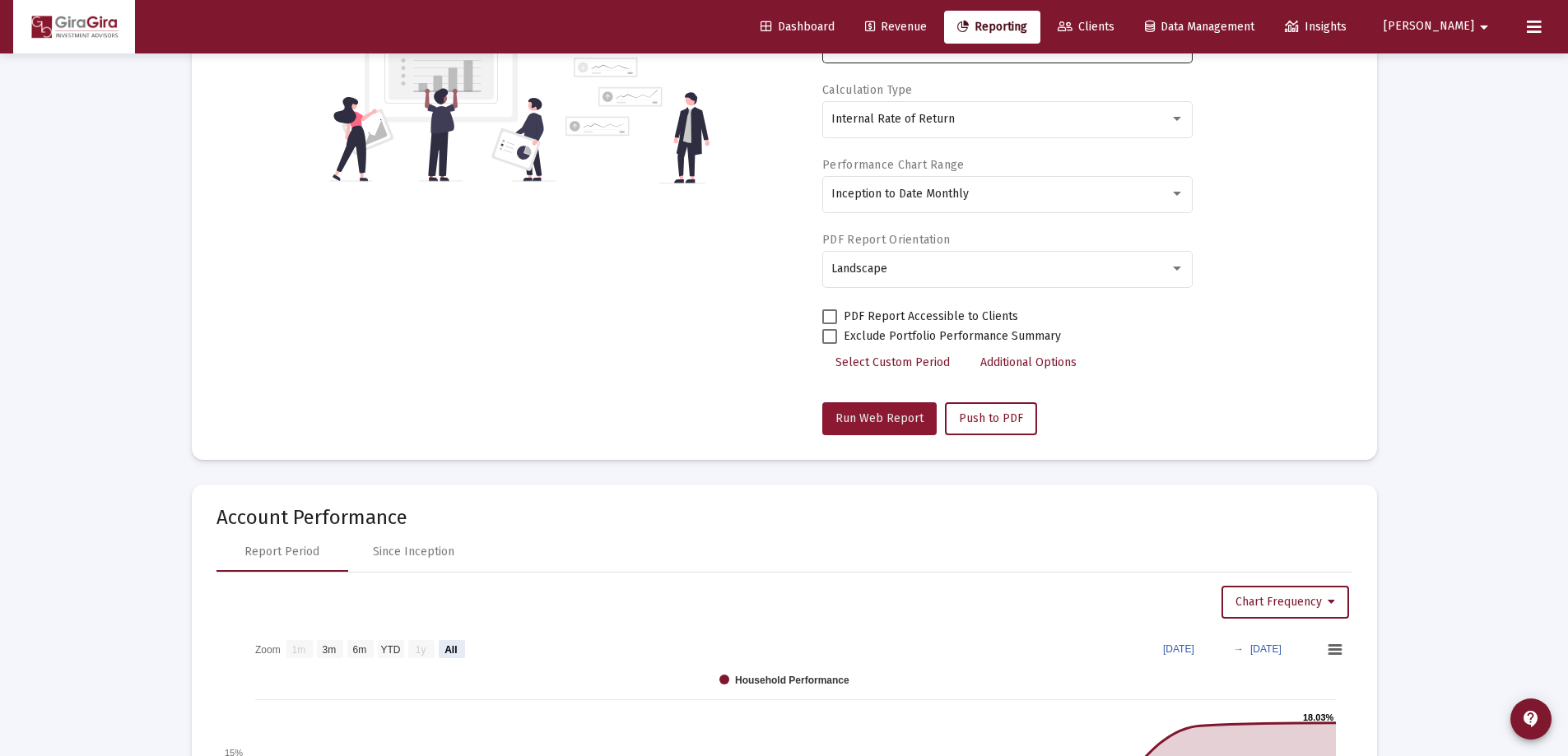
click at [884, 414] on span "Run Web Report" at bounding box center [880, 419] width 89 height 14
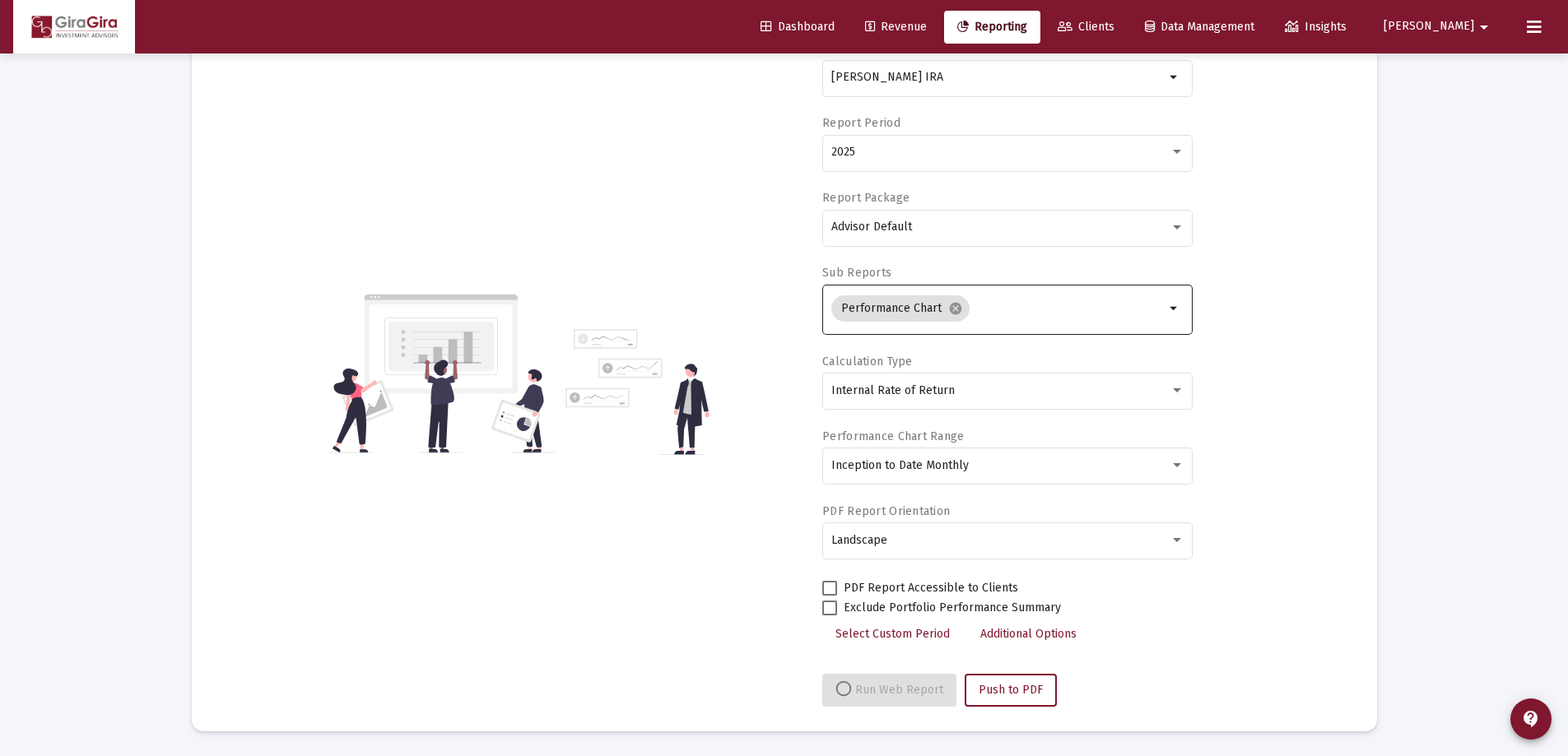
select select "View all"
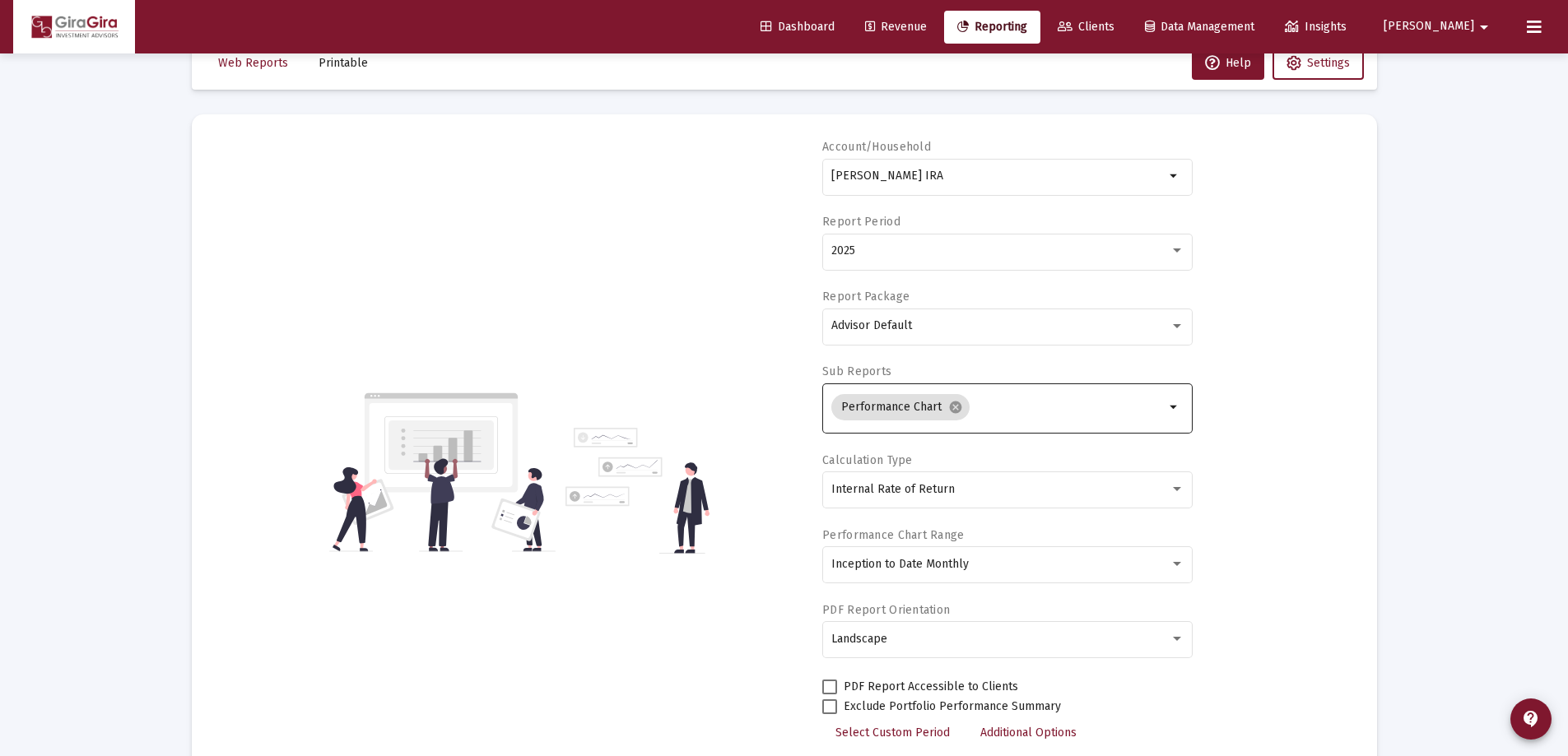
scroll to position [0, 0]
